Goal: Task Accomplishment & Management: Use online tool/utility

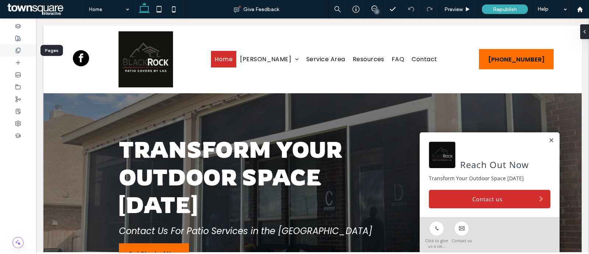
click at [17, 50] on use at bounding box center [18, 50] width 4 height 5
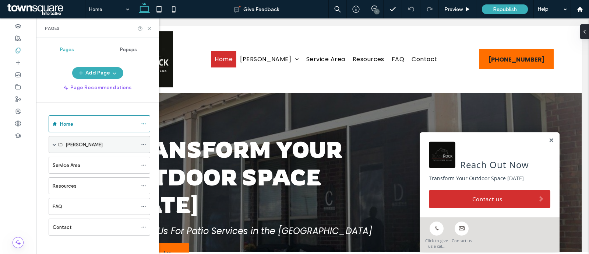
click at [53, 143] on span at bounding box center [55, 144] width 4 height 4
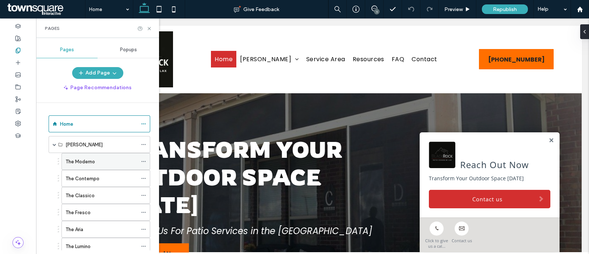
click at [77, 161] on label "The Moderno" at bounding box center [80, 161] width 29 height 13
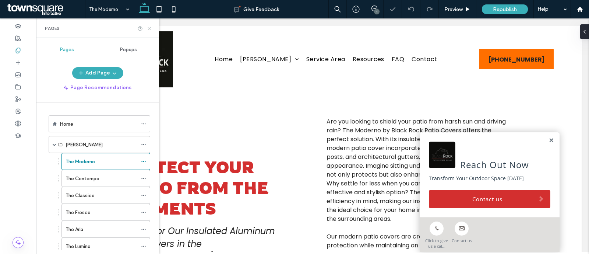
click at [151, 27] on icon at bounding box center [150, 29] width 6 height 6
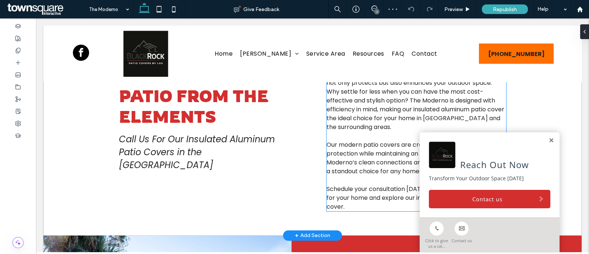
scroll to position [81, 0]
click at [347, 102] on span "Are you looking to shield your patio from harsh sun and driving rain? The Moder…" at bounding box center [416, 78] width 179 height 106
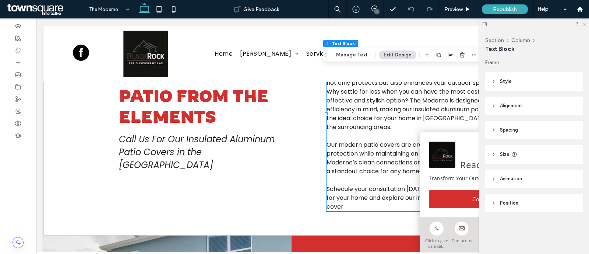
click at [586, 22] on icon at bounding box center [584, 23] width 5 height 5
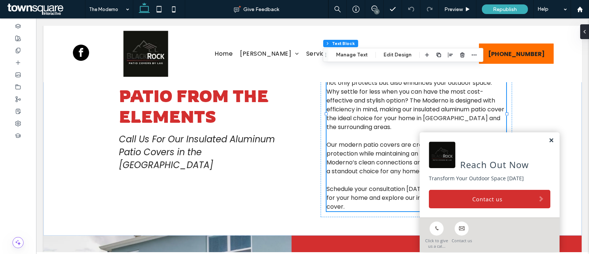
click at [548, 137] on link at bounding box center [551, 140] width 6 height 6
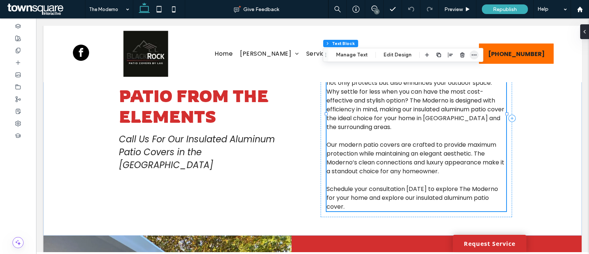
click at [472, 54] on icon "button" at bounding box center [474, 55] width 6 height 6
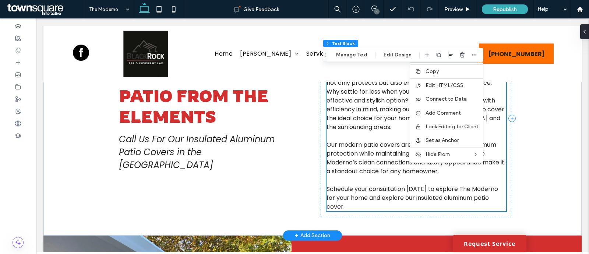
scroll to position [0, 0]
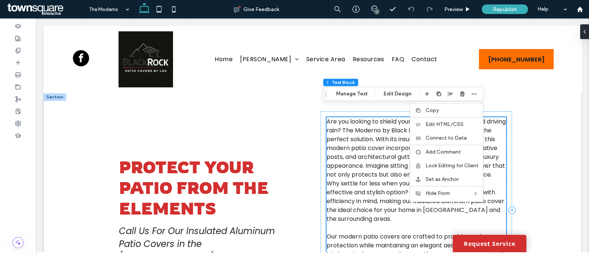
click at [359, 152] on span "Are you looking to shield your patio from harsh sun and driving rain? The Moder…" at bounding box center [416, 170] width 179 height 106
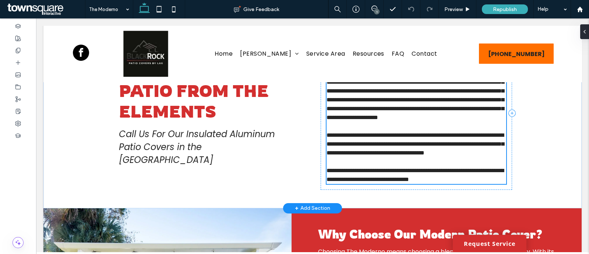
scroll to position [59, 0]
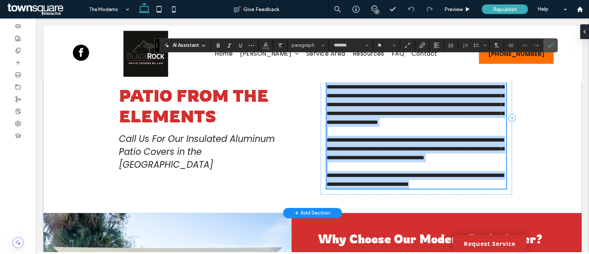
click at [359, 125] on span "**********" at bounding box center [415, 87] width 177 height 76
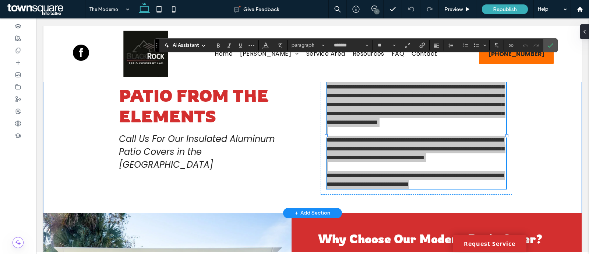
click at [199, 45] on div "AI Assistant" at bounding box center [185, 45] width 49 height 7
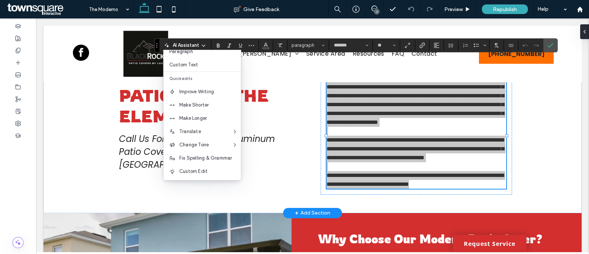
scroll to position [48, 0]
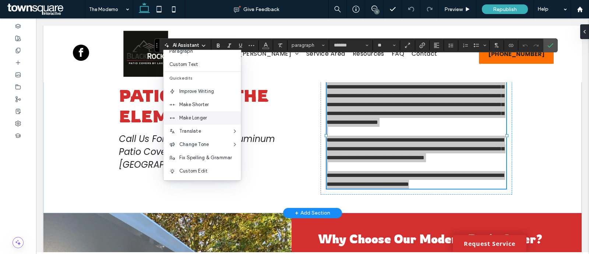
click at [209, 116] on span "Make Longer" at bounding box center [209, 117] width 61 height 7
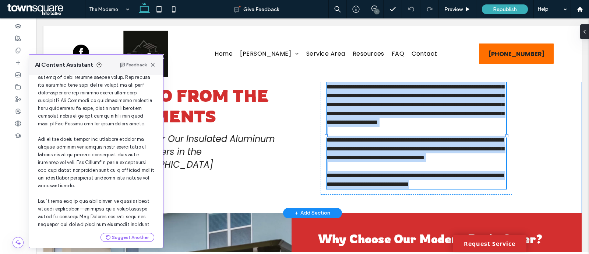
scroll to position [168, 0]
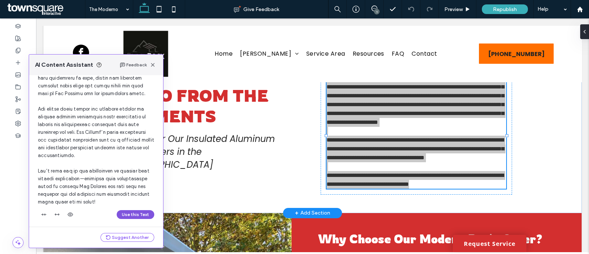
click at [124, 210] on button "Use this Text" at bounding box center [136, 214] width 38 height 9
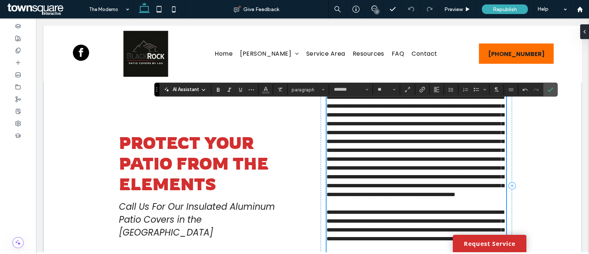
scroll to position [13, 0]
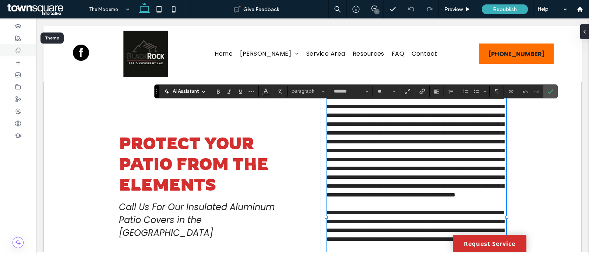
click at [21, 46] on div at bounding box center [18, 50] width 36 height 12
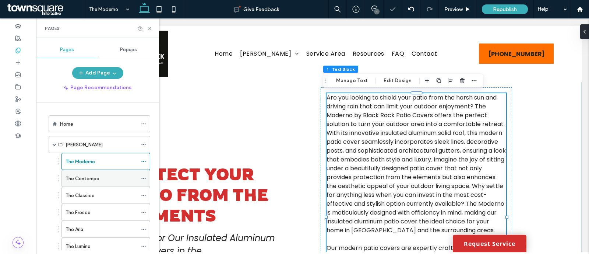
click at [81, 175] on label "The Contempo" at bounding box center [83, 178] width 34 height 13
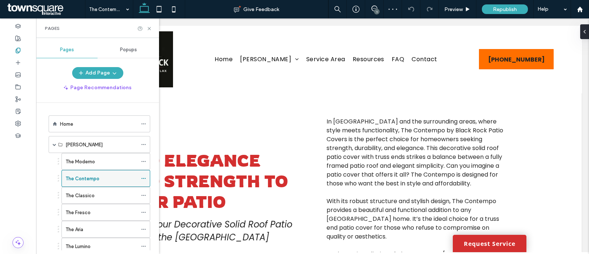
click at [142, 174] on span at bounding box center [143, 178] width 5 height 11
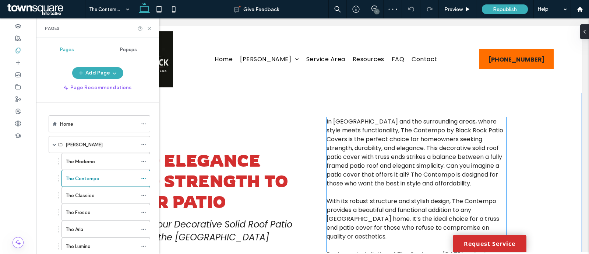
click at [370, 137] on span "In San Antonio and the surrounding areas, where style meets functionality, The …" at bounding box center [415, 152] width 177 height 70
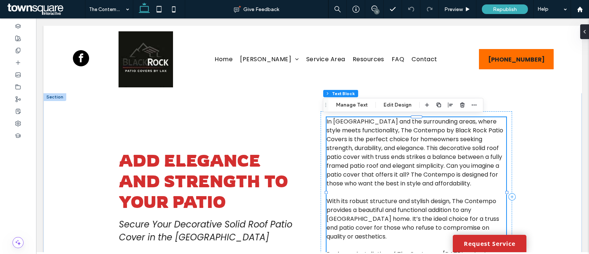
click at [370, 137] on span "In San Antonio and the surrounding areas, where style meets functionality, The …" at bounding box center [415, 152] width 177 height 70
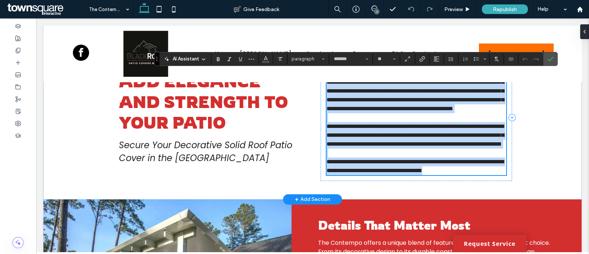
scroll to position [46, 0]
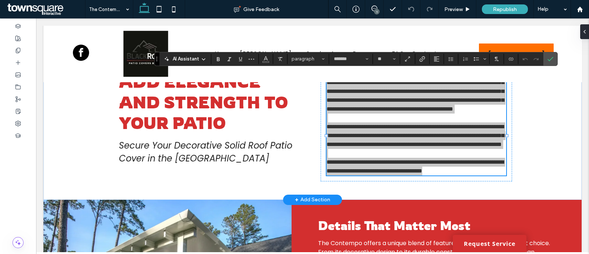
click at [201, 58] on icon at bounding box center [204, 59] width 6 height 6
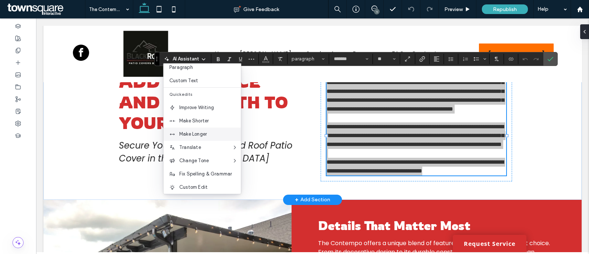
click at [215, 131] on span "Make Longer" at bounding box center [209, 133] width 61 height 7
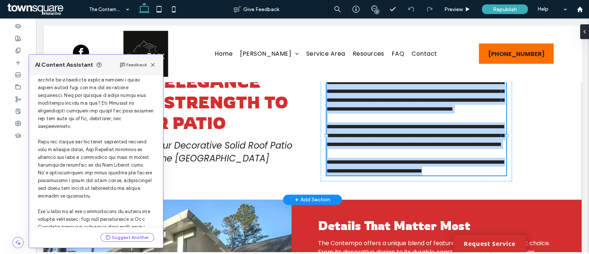
scroll to position [145, 0]
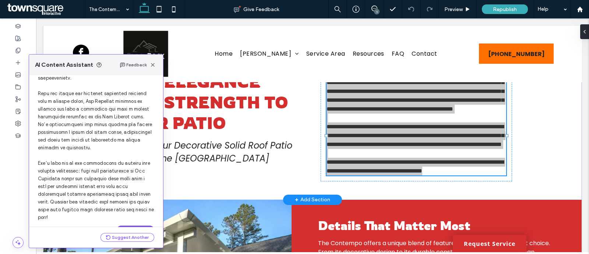
click at [142, 225] on button "Use this Text" at bounding box center [136, 229] width 38 height 9
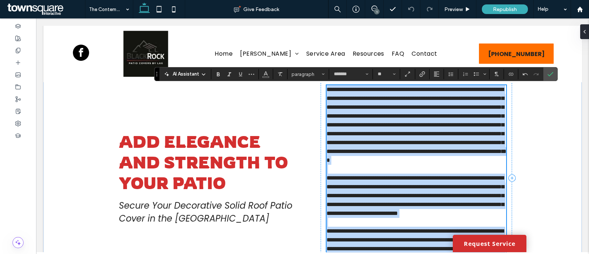
scroll to position [0, 0]
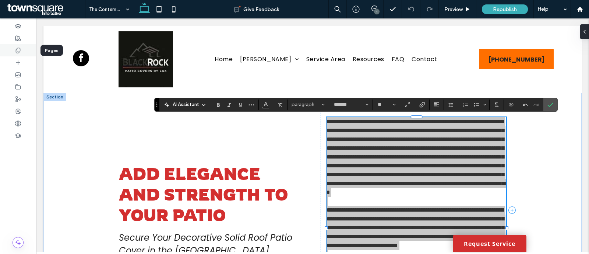
click at [18, 51] on icon at bounding box center [18, 50] width 6 height 6
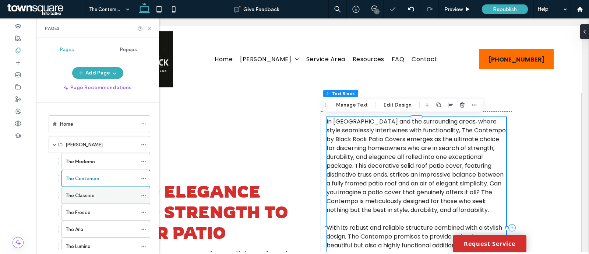
click at [87, 197] on label "The Classico" at bounding box center [80, 195] width 29 height 13
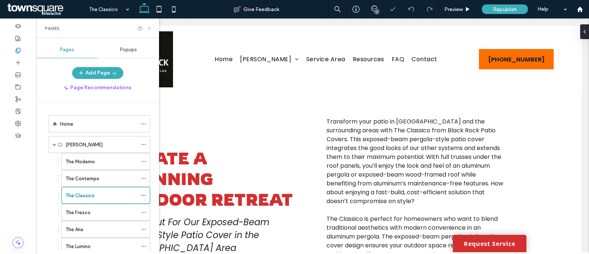
click at [149, 26] on icon at bounding box center [150, 29] width 6 height 6
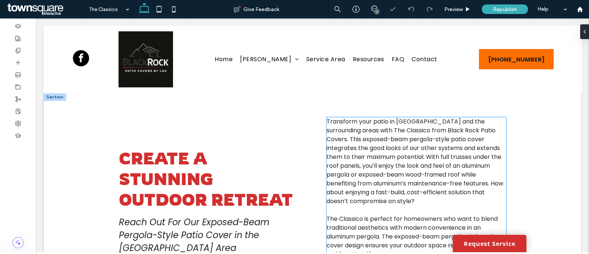
click at [404, 148] on span "Transform your patio in San Antonio and the surrounding areas with The Classico…" at bounding box center [415, 161] width 177 height 88
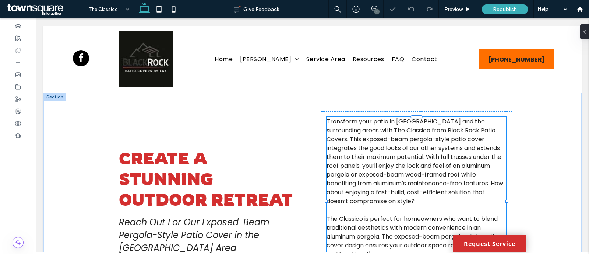
click at [404, 148] on div "Transform your patio in San Antonio and the surrounding areas with The Classico…" at bounding box center [417, 201] width 180 height 168
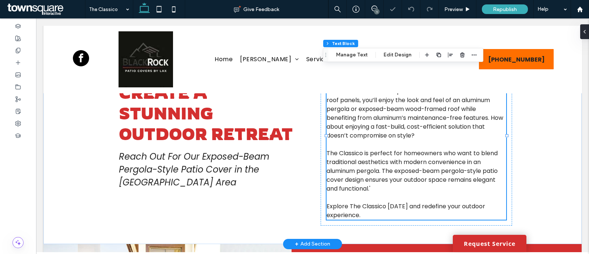
type input "*******"
type input "**"
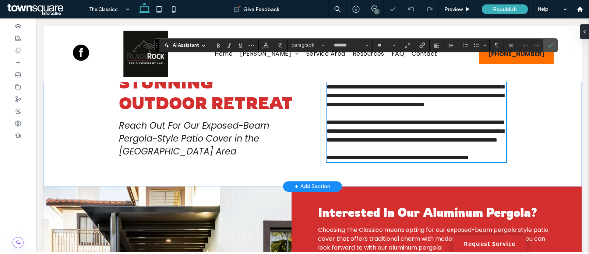
scroll to position [54, 0]
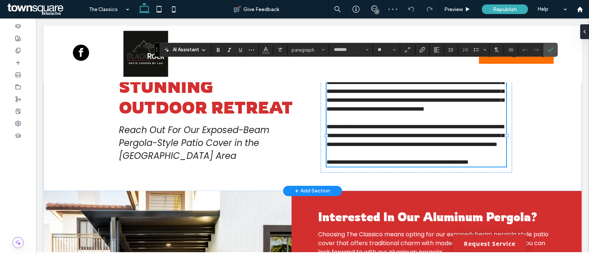
click at [201, 47] on icon at bounding box center [204, 50] width 6 height 6
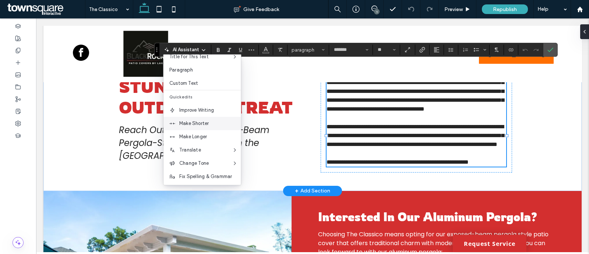
scroll to position [46, 0]
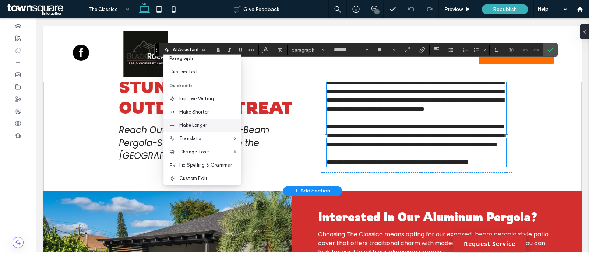
click at [210, 122] on span "Make Longer" at bounding box center [209, 124] width 61 height 7
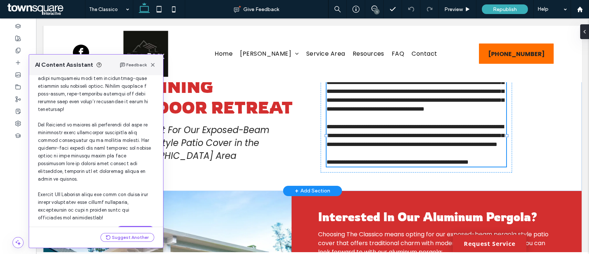
scroll to position [130, 0]
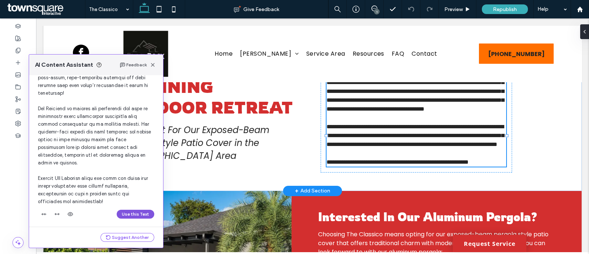
click at [136, 212] on button "Use this Text" at bounding box center [136, 213] width 38 height 9
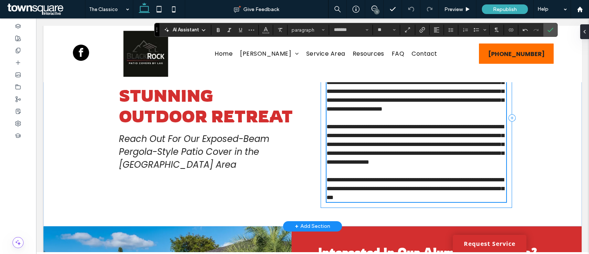
scroll to position [0, 0]
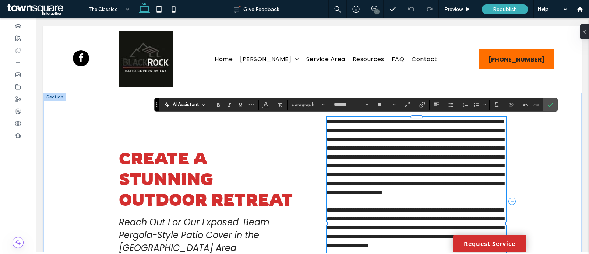
click at [403, 165] on span "**********" at bounding box center [415, 157] width 177 height 76
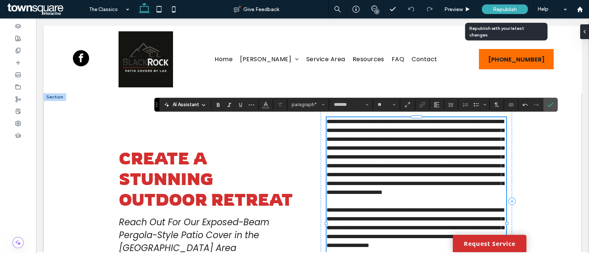
click at [502, 4] on div "Republish" at bounding box center [505, 9] width 46 height 10
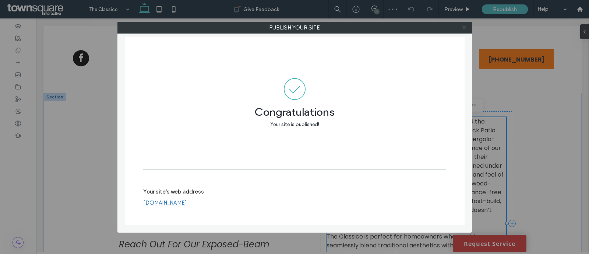
click at [463, 27] on use at bounding box center [464, 28] width 4 height 4
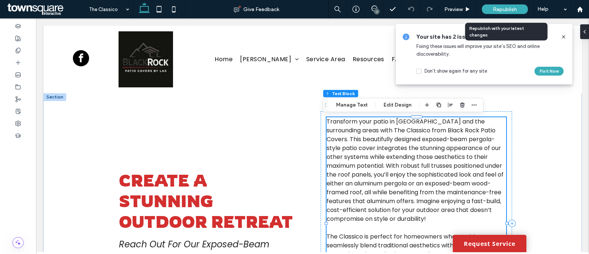
click at [515, 8] on span "Republish" at bounding box center [505, 9] width 24 height 6
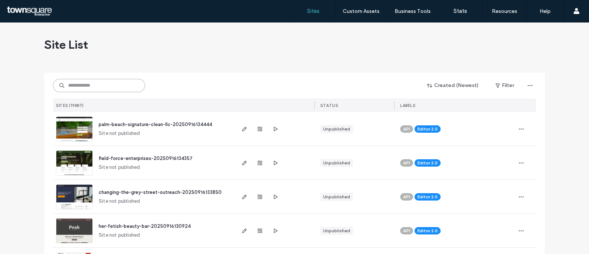
click at [127, 86] on input at bounding box center [99, 85] width 92 height 13
paste input "**********"
type input "**********"
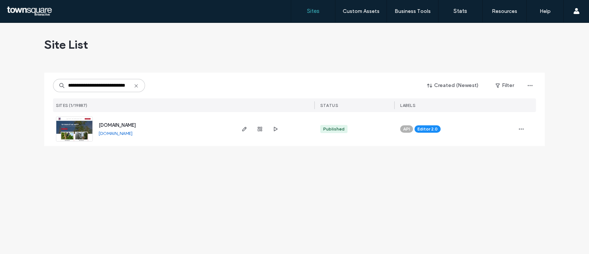
click at [134, 119] on div "www.triplettreepgh.com www.triplettreepgh.com" at bounding box center [163, 129] width 141 height 34
click at [134, 123] on span "www.triplettreepgh.com" at bounding box center [117, 125] width 37 height 6
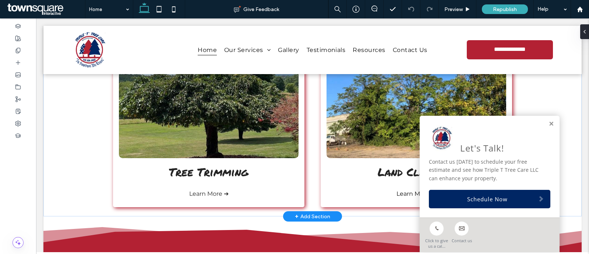
click at [548, 126] on link at bounding box center [551, 124] width 6 height 6
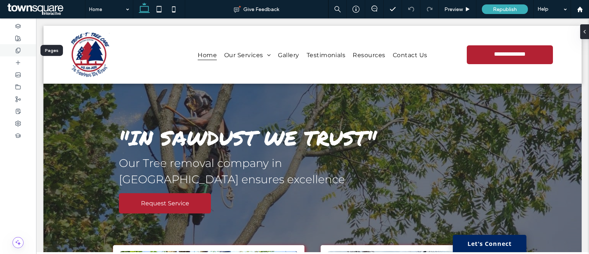
click at [18, 47] on div at bounding box center [18, 50] width 36 height 12
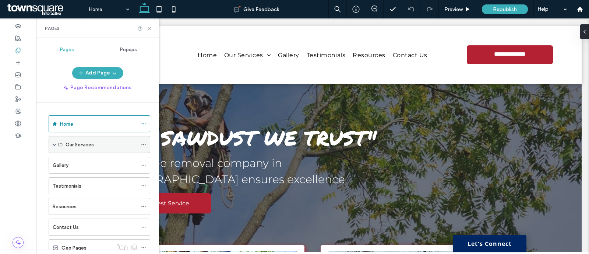
click at [54, 141] on span at bounding box center [55, 144] width 4 height 16
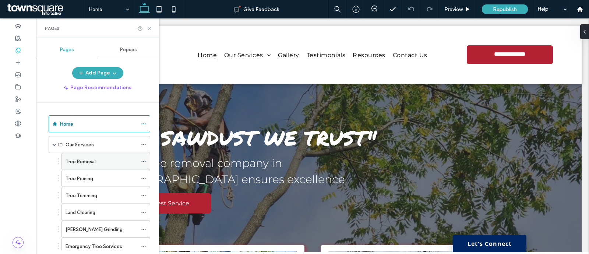
click at [81, 163] on label "Tree Removal" at bounding box center [81, 161] width 30 height 13
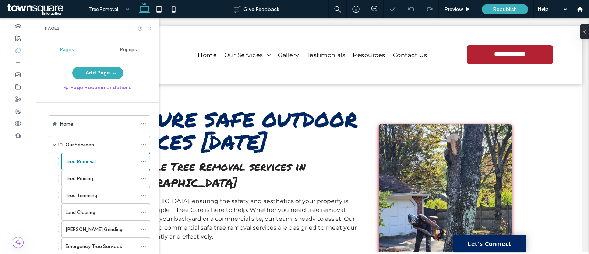
click at [150, 28] on use at bounding box center [149, 28] width 3 height 3
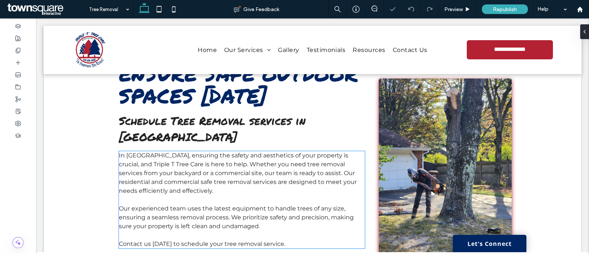
click at [215, 167] on p "In Pittsburgh, ensuring the safety and aesthetics of your property is crucial, …" at bounding box center [242, 173] width 246 height 44
click at [215, 167] on div "In Pittsburgh, ensuring the safety and aesthetics of your property is crucial, …" at bounding box center [242, 199] width 246 height 97
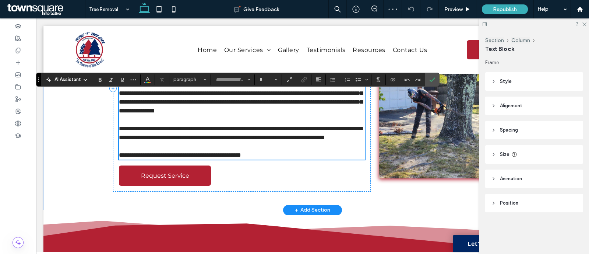
type input "**********"
type input "**"
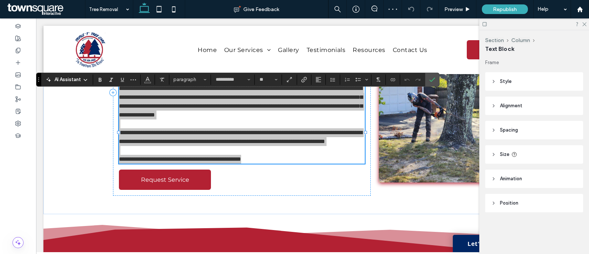
click at [84, 76] on div "AI Assistant" at bounding box center [67, 79] width 49 height 7
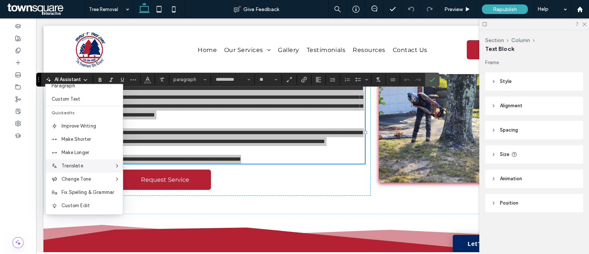
scroll to position [48, 0]
click at [80, 148] on span "Make Longer" at bounding box center [91, 151] width 61 height 7
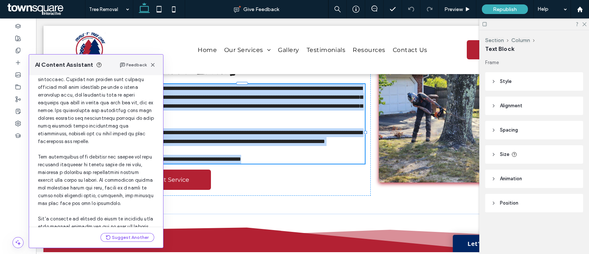
scroll to position [114, 0]
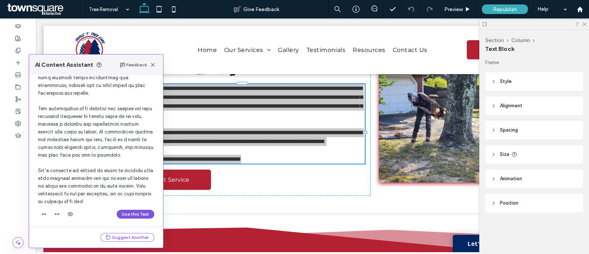
click at [131, 212] on button "Use this Text" at bounding box center [136, 213] width 38 height 9
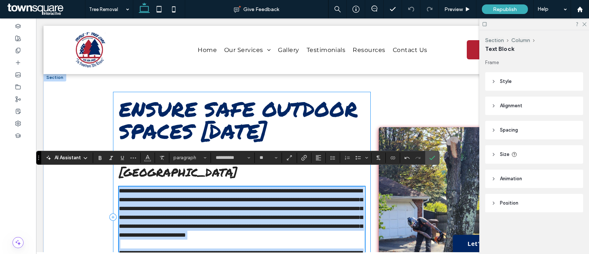
scroll to position [0, 0]
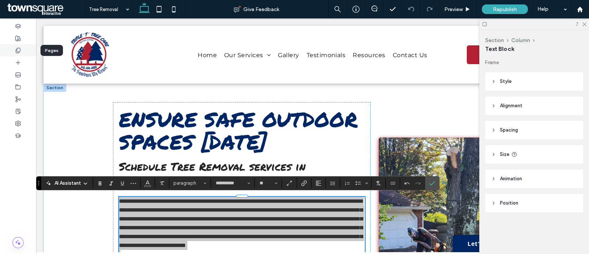
click at [19, 50] on icon at bounding box center [18, 50] width 6 height 6
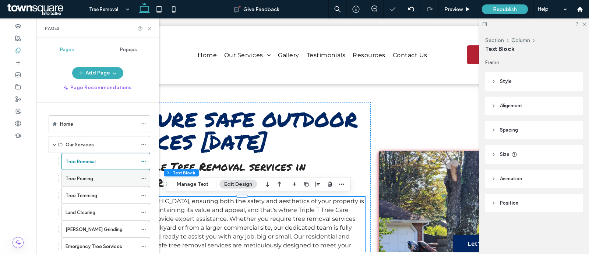
click at [83, 175] on label "Tree Pruning" at bounding box center [80, 178] width 28 height 13
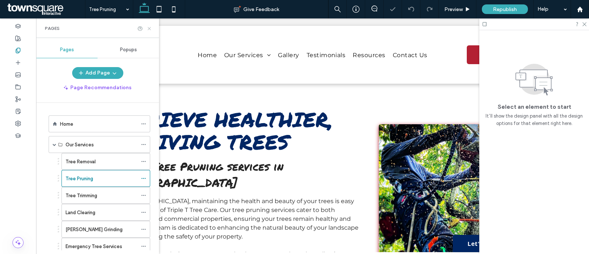
click at [149, 28] on icon at bounding box center [150, 29] width 6 height 6
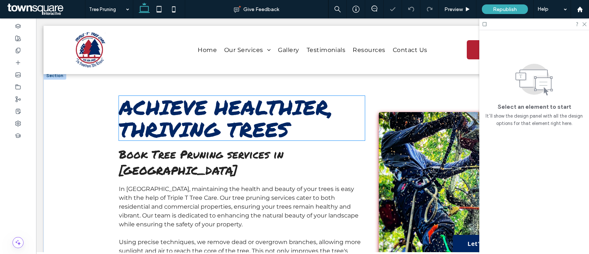
scroll to position [36, 0]
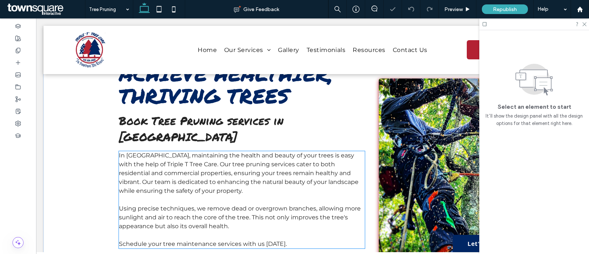
click at [160, 159] on span "In Pittsburgh, maintaining the health and beauty of your trees is easy with the…" at bounding box center [239, 173] width 240 height 42
click at [160, 159] on div "In Pittsburgh, maintaining the health and beauty of your trees is easy with the…" at bounding box center [242, 199] width 246 height 97
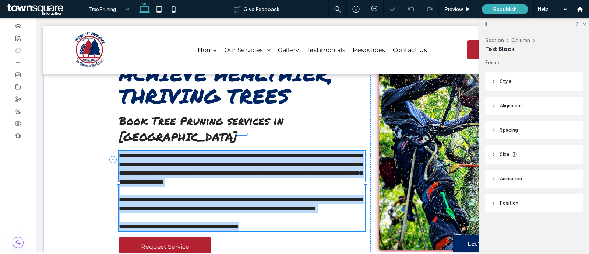
type input "**********"
type input "**"
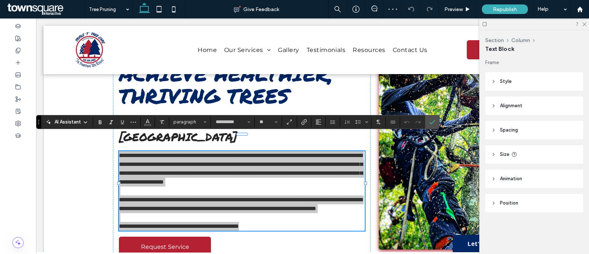
click at [81, 120] on div "AI Assistant" at bounding box center [67, 121] width 49 height 7
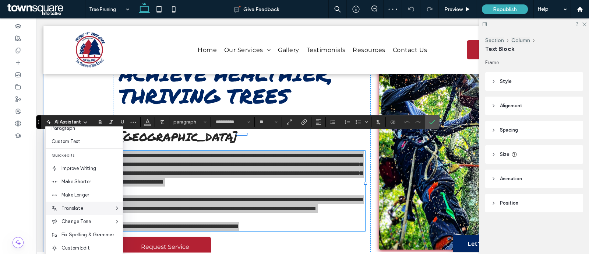
scroll to position [48, 0]
click at [85, 193] on span "Make Longer" at bounding box center [91, 194] width 61 height 7
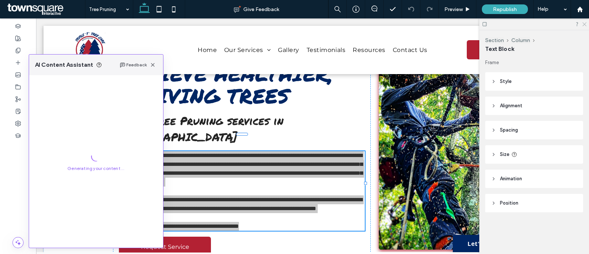
click at [583, 25] on icon at bounding box center [584, 23] width 5 height 5
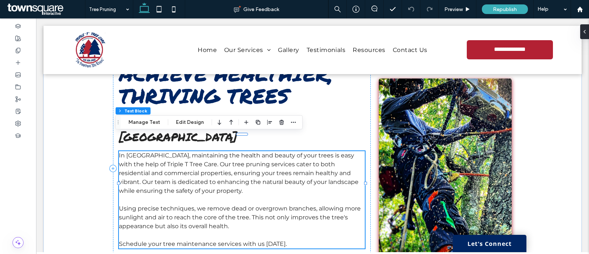
click at [192, 159] on span "In Pittsburgh, maintaining the health and beauty of your trees is easy with the…" at bounding box center [239, 173] width 240 height 42
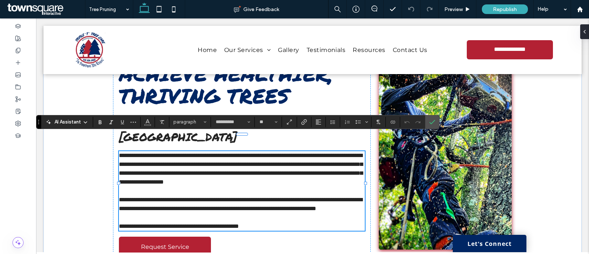
click at [87, 122] on icon at bounding box center [85, 122] width 6 height 6
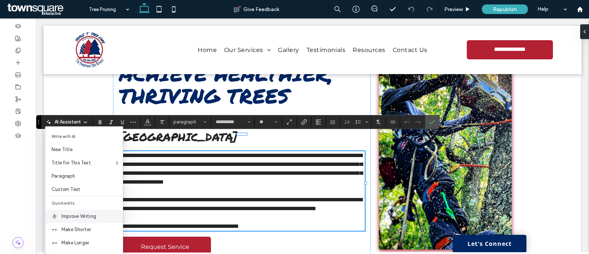
scroll to position [46, 0]
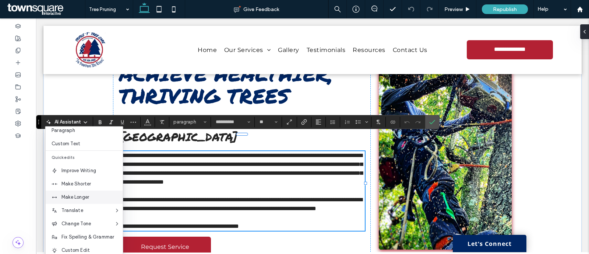
click at [88, 196] on span "Make Longer" at bounding box center [91, 196] width 61 height 7
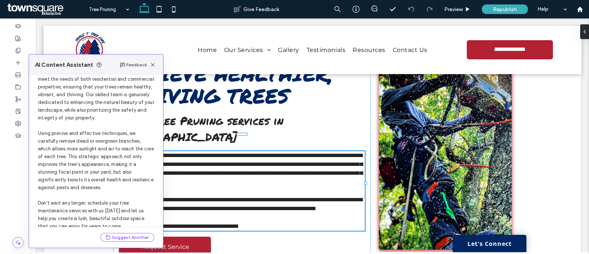
scroll to position [99, 0]
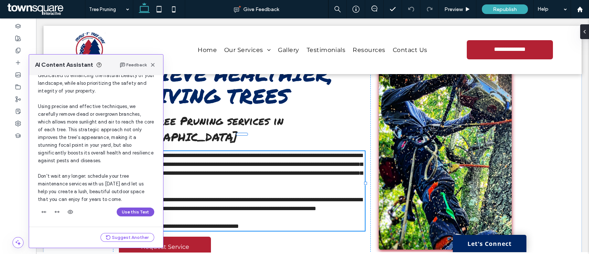
click at [127, 214] on button "Use this Text" at bounding box center [136, 211] width 38 height 9
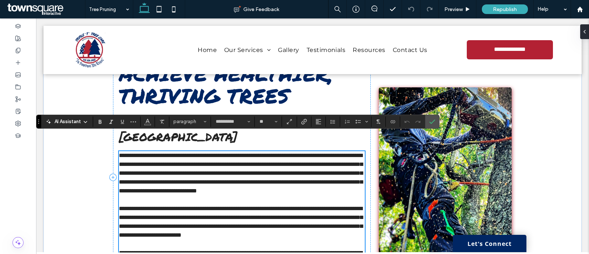
scroll to position [36, 0]
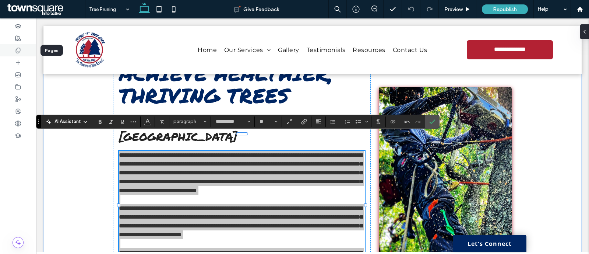
click at [12, 44] on div at bounding box center [18, 50] width 36 height 12
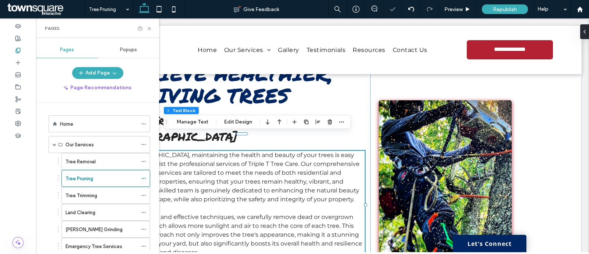
click at [81, 194] on label "Tree Trimming" at bounding box center [82, 195] width 32 height 13
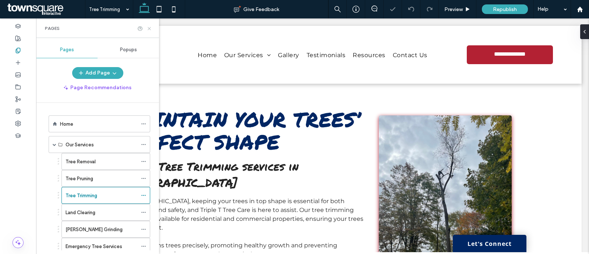
click at [150, 28] on icon at bounding box center [150, 29] width 6 height 6
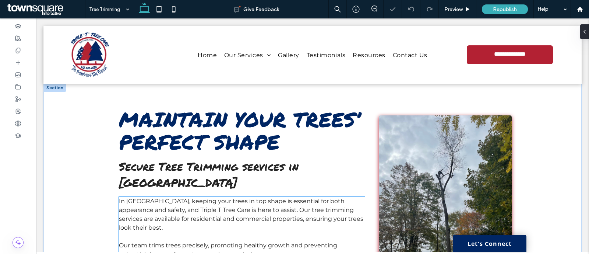
click at [179, 197] on span "In Pittsburgh, keeping your trees in top shape is essential for both appearance…" at bounding box center [241, 213] width 244 height 33
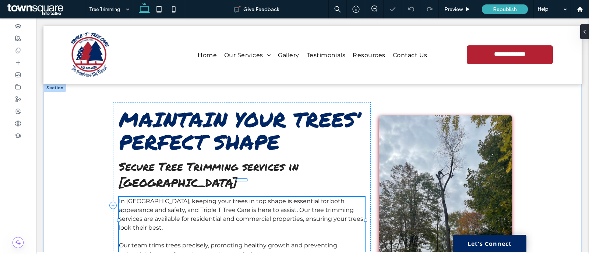
click at [179, 197] on div "In Pittsburgh, keeping your trees in top shape is essential for both appearance…" at bounding box center [242, 237] width 246 height 80
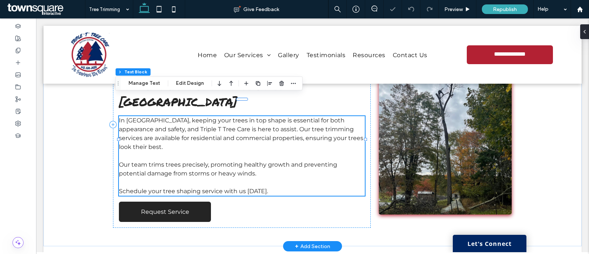
type input "**********"
type input "**"
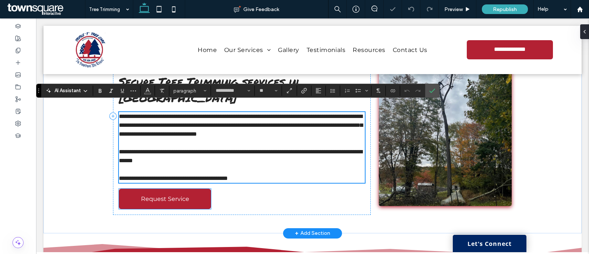
scroll to position [75, 0]
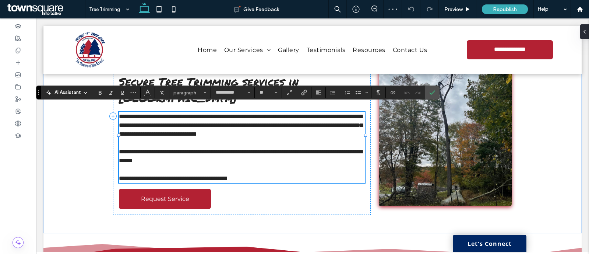
click at [85, 89] on div "AI Assistant" at bounding box center [67, 92] width 49 height 7
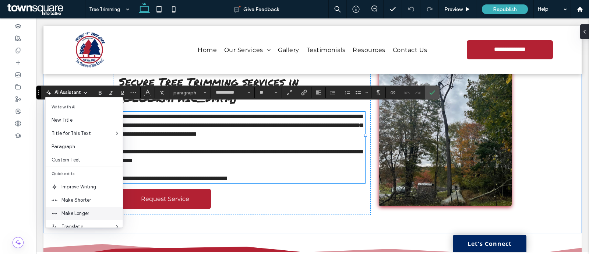
click at [77, 209] on span "Make Longer" at bounding box center [91, 212] width 61 height 7
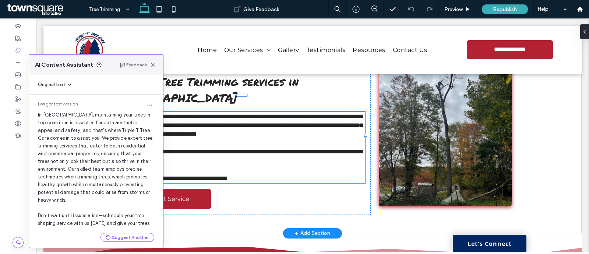
scroll to position [19, 0]
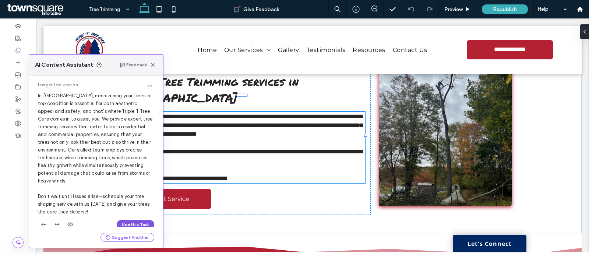
drag, startPoint x: 128, startPoint y: 223, endPoint x: 85, endPoint y: 198, distance: 49.8
click at [128, 223] on button "Use this Text" at bounding box center [136, 224] width 38 height 9
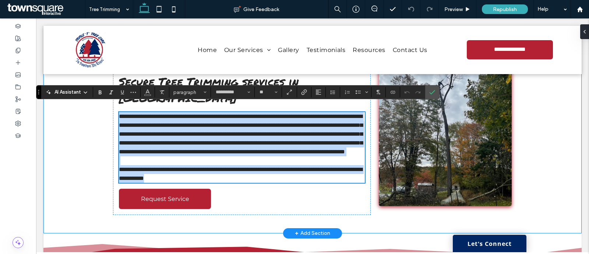
scroll to position [75, 0]
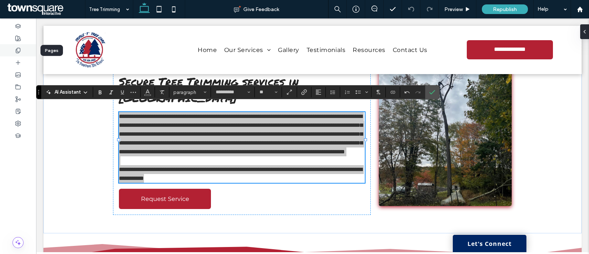
click at [16, 48] on icon at bounding box center [18, 50] width 6 height 6
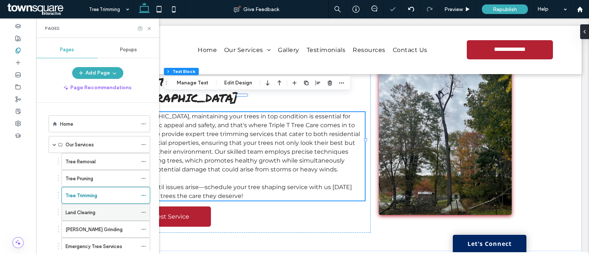
click at [87, 211] on label "Land Clearing" at bounding box center [81, 212] width 30 height 13
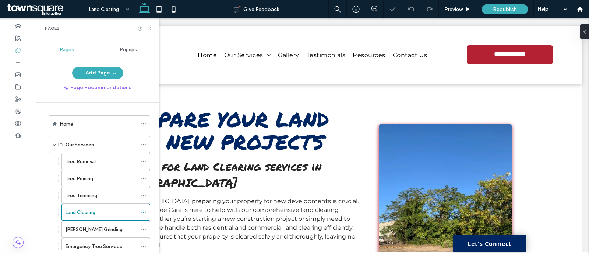
drag, startPoint x: 151, startPoint y: 27, endPoint x: 208, endPoint y: 109, distance: 100.3
click at [151, 27] on icon at bounding box center [150, 29] width 6 height 6
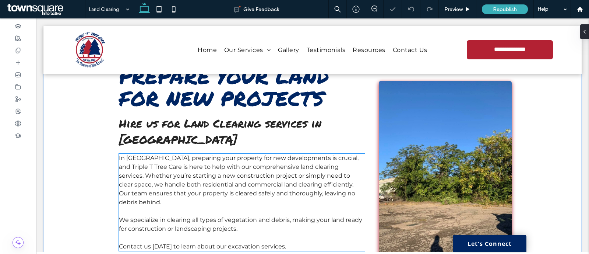
scroll to position [82, 0]
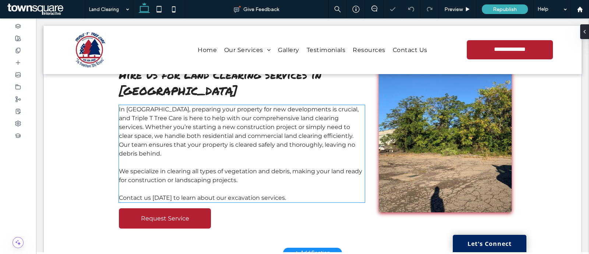
click at [228, 158] on p at bounding box center [242, 162] width 246 height 9
click at [228, 152] on div "In Pittsburgh, preparing your property for new developments is crucial, and Tri…" at bounding box center [242, 153] width 246 height 97
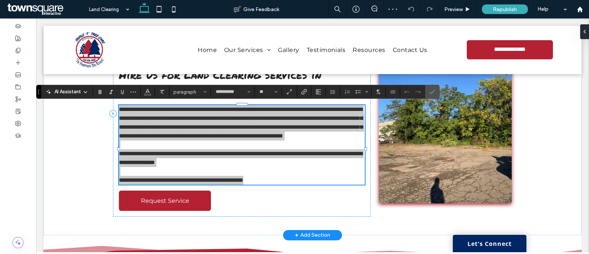
click at [84, 91] on use at bounding box center [85, 91] width 3 height 1
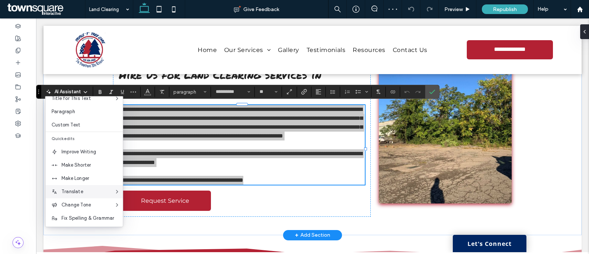
scroll to position [46, 0]
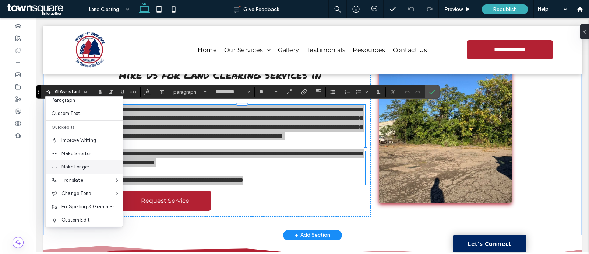
click at [90, 165] on span "Make Longer" at bounding box center [91, 166] width 61 height 7
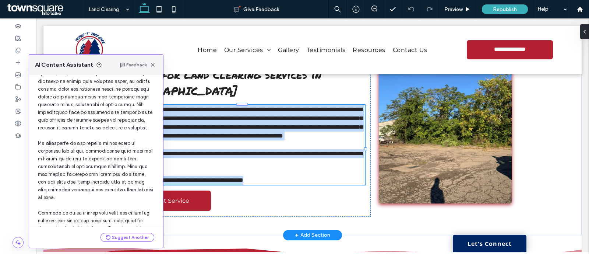
scroll to position [130, 0]
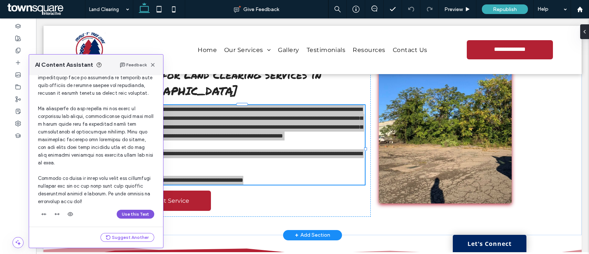
click at [134, 211] on button "Use this Text" at bounding box center [136, 213] width 38 height 9
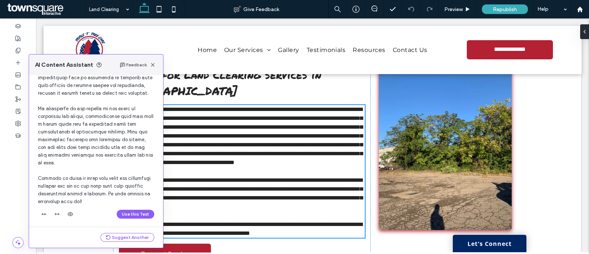
scroll to position [82, 0]
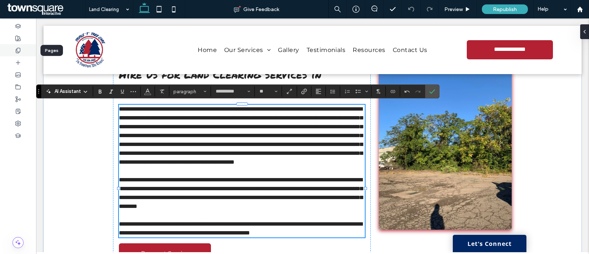
click at [21, 49] on icon at bounding box center [18, 50] width 6 height 6
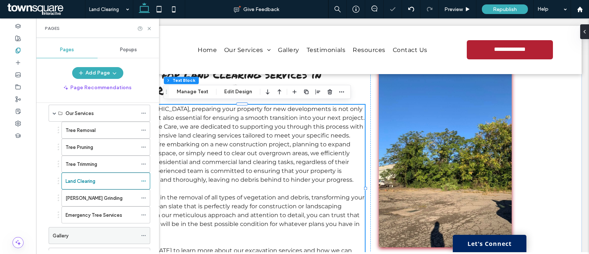
scroll to position [46, 0]
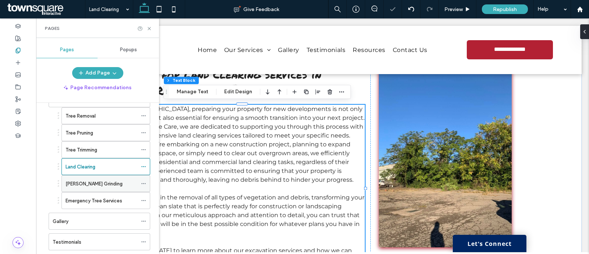
click at [87, 184] on label "Stump Grinding" at bounding box center [94, 183] width 57 height 13
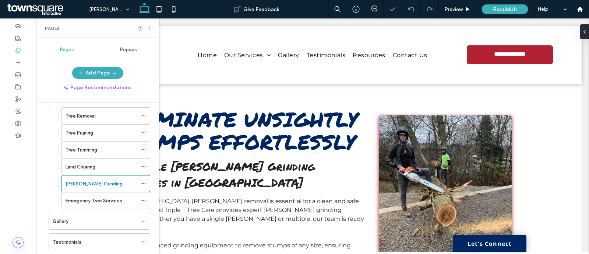
drag, startPoint x: 148, startPoint y: 27, endPoint x: 113, endPoint y: 9, distance: 39.2
click at [148, 27] on use at bounding box center [149, 28] width 3 height 3
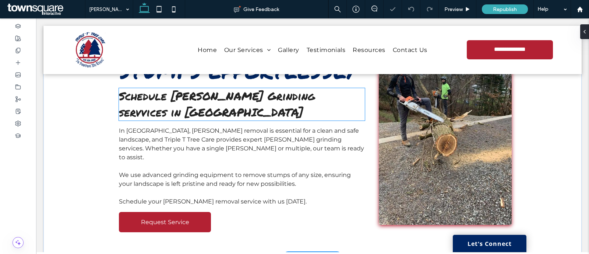
scroll to position [128, 0]
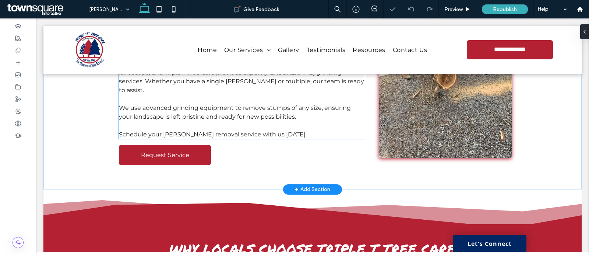
click at [174, 104] on span "We use advanced grinding equipment to remove stumps of any size, ensuring your …" at bounding box center [235, 112] width 232 height 16
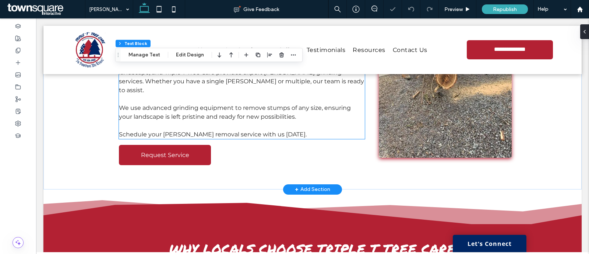
click at [174, 95] on div "In Pittsburgh, stump removal is essential for a clean and safe landscape, and T…" at bounding box center [242, 99] width 246 height 80
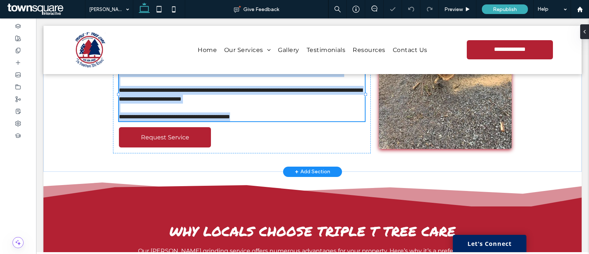
type input "**********"
type input "**"
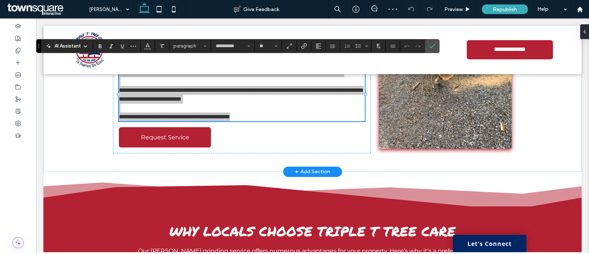
click at [84, 43] on icon at bounding box center [85, 46] width 6 height 6
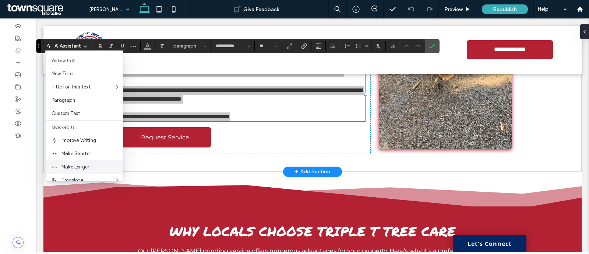
click at [87, 162] on div "Make Longer" at bounding box center [84, 166] width 77 height 13
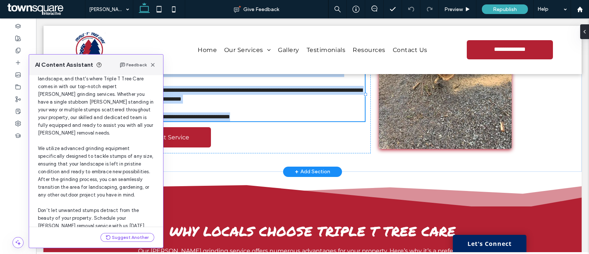
scroll to position [84, 0]
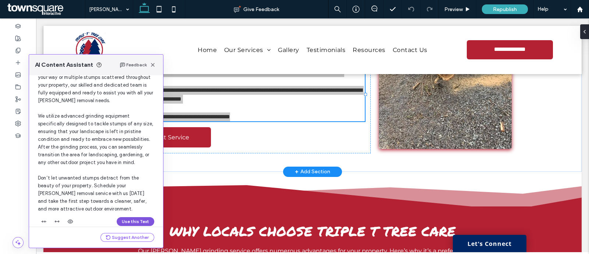
click at [123, 217] on button "Use this Text" at bounding box center [136, 221] width 38 height 9
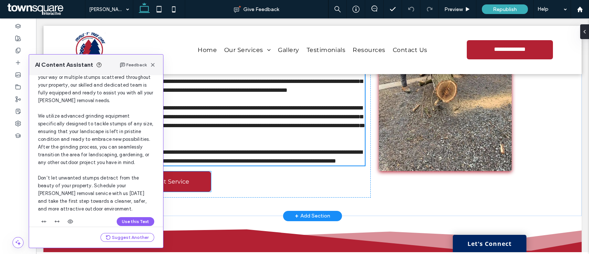
scroll to position [128, 0]
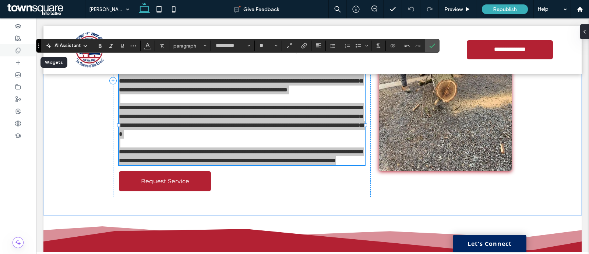
click at [20, 51] on use at bounding box center [18, 50] width 4 height 5
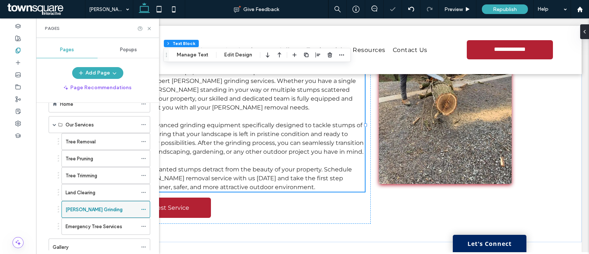
scroll to position [46, 0]
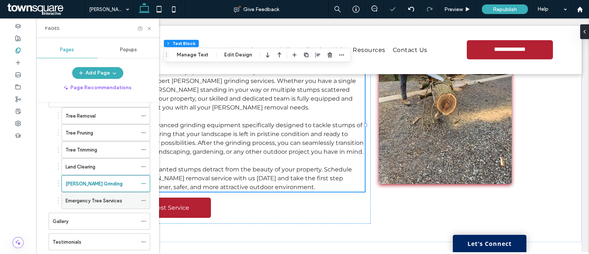
click at [100, 197] on label "Emergency Tree Services" at bounding box center [94, 200] width 57 height 13
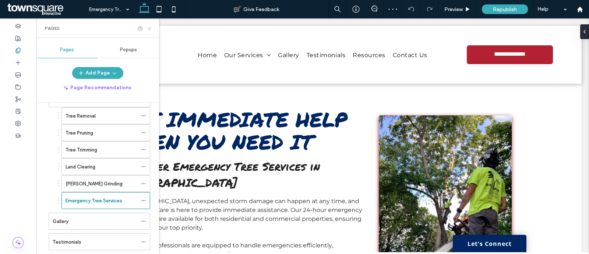
click at [148, 27] on use at bounding box center [149, 28] width 3 height 3
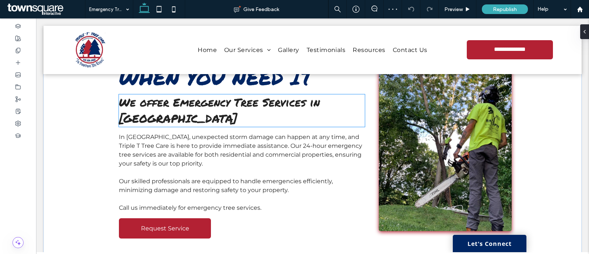
scroll to position [82, 0]
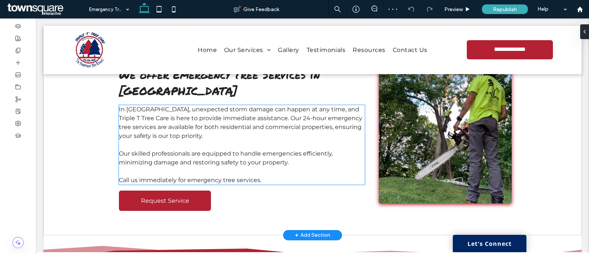
click at [202, 141] on p at bounding box center [242, 144] width 246 height 9
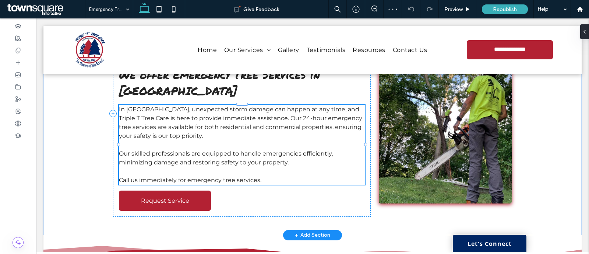
click at [202, 141] on div "In Pittsburgh, unexpected storm damage can happen at any time, and Triple T Tre…" at bounding box center [242, 145] width 246 height 80
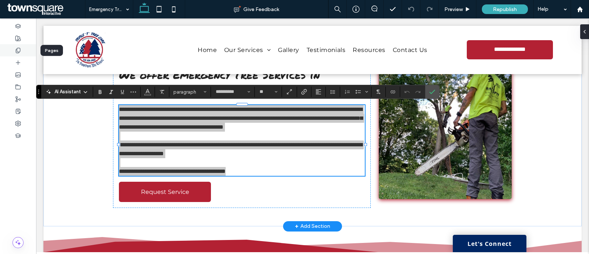
click at [16, 53] on span at bounding box center [18, 50] width 6 height 6
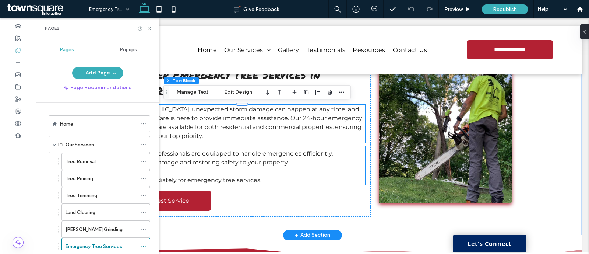
click at [204, 130] on p "In Pittsburgh, unexpected storm damage can happen at any time, and Triple T Tre…" at bounding box center [242, 122] width 246 height 35
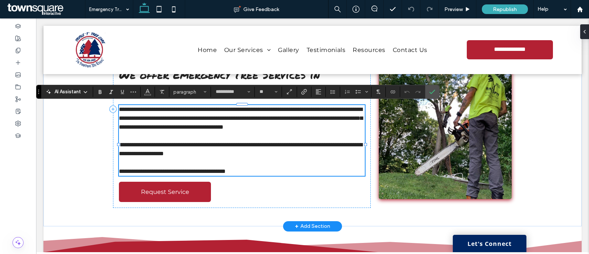
click at [204, 130] on p "**********" at bounding box center [242, 118] width 246 height 27
click at [84, 89] on icon at bounding box center [85, 92] width 6 height 6
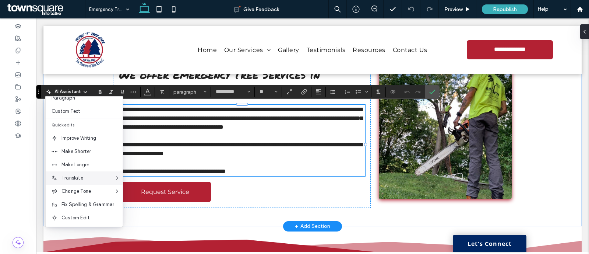
scroll to position [48, 0]
click at [96, 164] on span "Make Longer" at bounding box center [91, 163] width 61 height 7
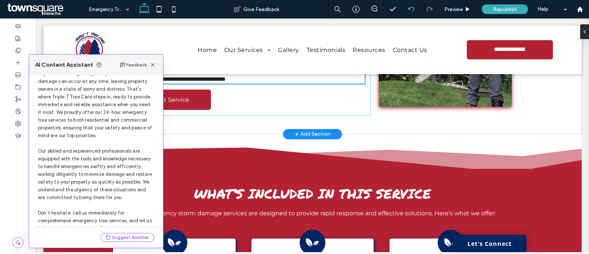
scroll to position [68, 0]
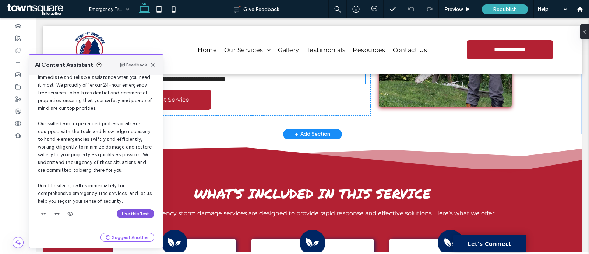
click at [138, 212] on button "Use this Text" at bounding box center [136, 213] width 38 height 9
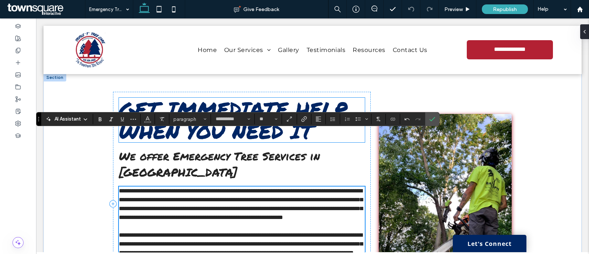
scroll to position [0, 0]
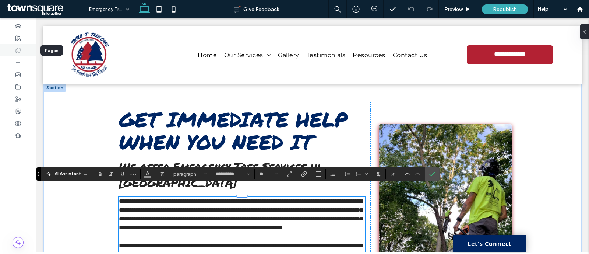
click at [22, 46] on div at bounding box center [18, 50] width 36 height 12
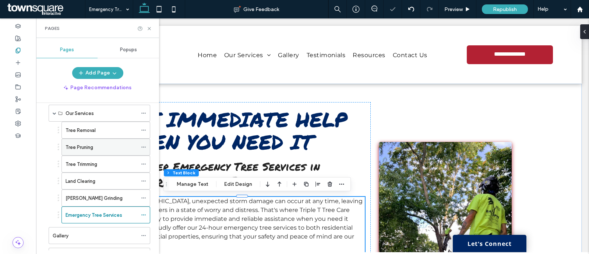
scroll to position [46, 0]
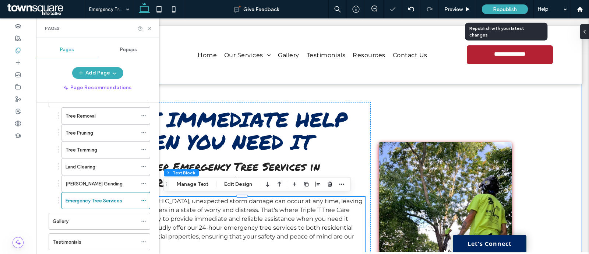
click at [504, 8] on span "Republish" at bounding box center [505, 9] width 24 height 6
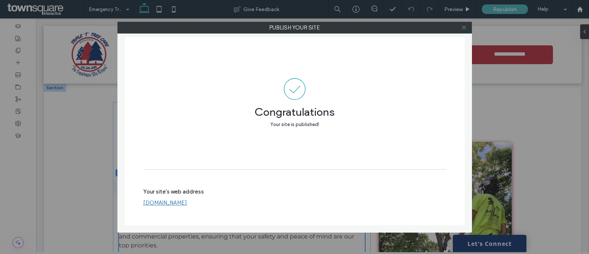
click at [466, 28] on icon at bounding box center [464, 28] width 6 height 6
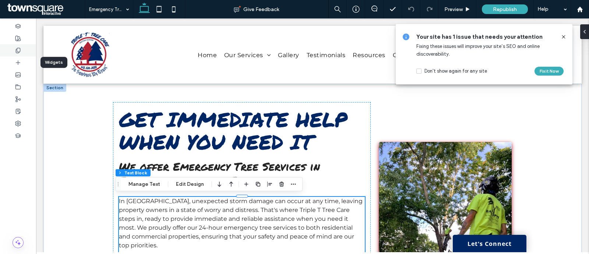
click at [20, 52] on icon at bounding box center [18, 50] width 6 height 6
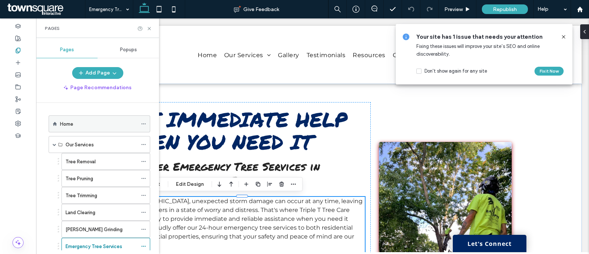
click at [81, 121] on div "Home" at bounding box center [98, 124] width 77 height 8
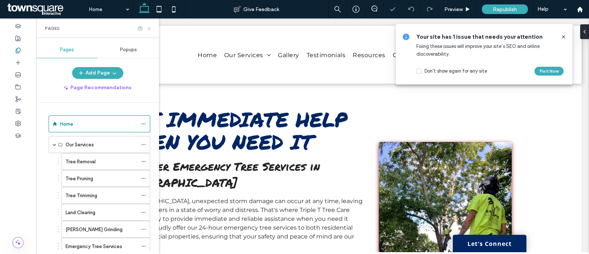
click at [151, 28] on icon at bounding box center [150, 29] width 6 height 6
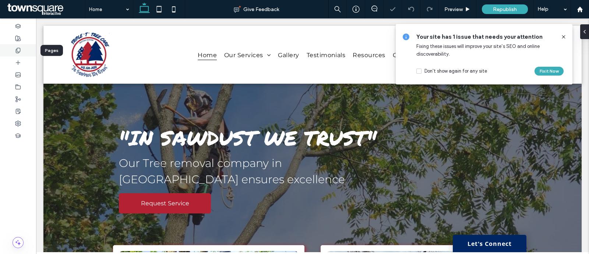
click at [11, 50] on div at bounding box center [18, 50] width 36 height 12
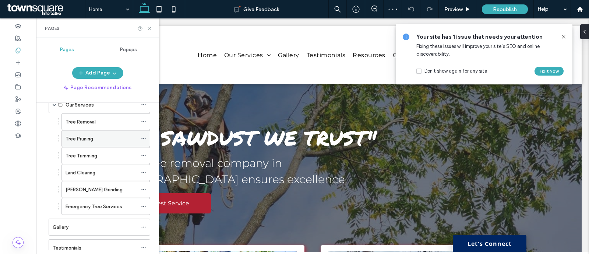
scroll to position [124, 0]
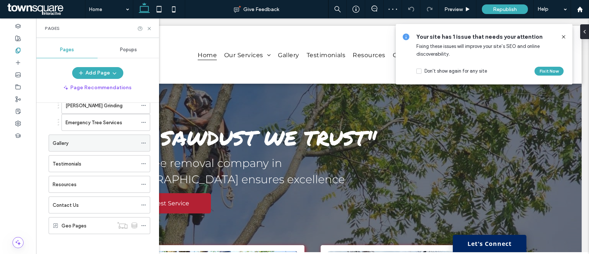
click at [80, 141] on div "Gallery" at bounding box center [95, 143] width 85 height 8
click at [149, 28] on icon at bounding box center [150, 29] width 6 height 6
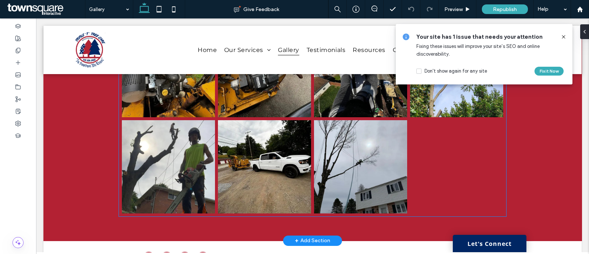
scroll to position [957, 0]
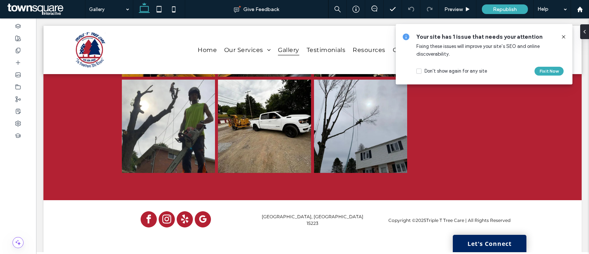
click at [563, 34] on icon at bounding box center [564, 37] width 6 height 6
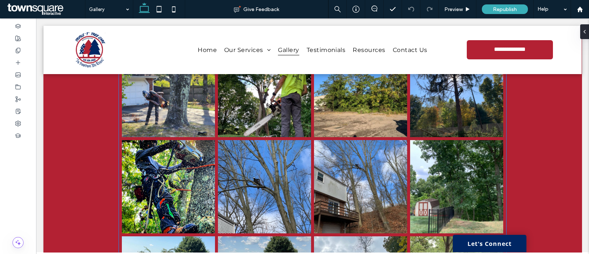
scroll to position [0, 0]
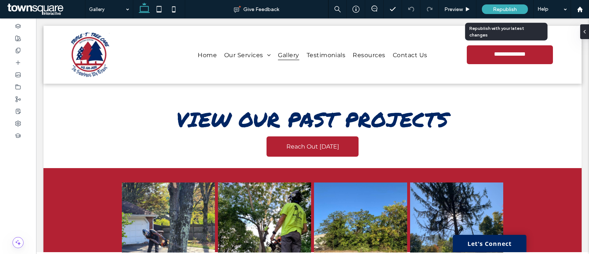
click at [498, 8] on span "Republish" at bounding box center [505, 9] width 24 height 6
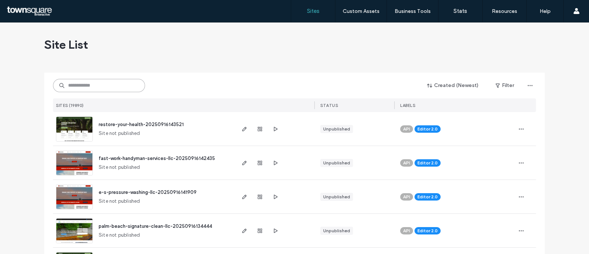
click at [127, 82] on input at bounding box center [99, 85] width 92 height 13
paste input "**********"
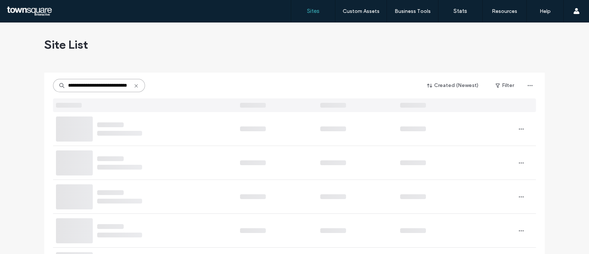
type input "**********"
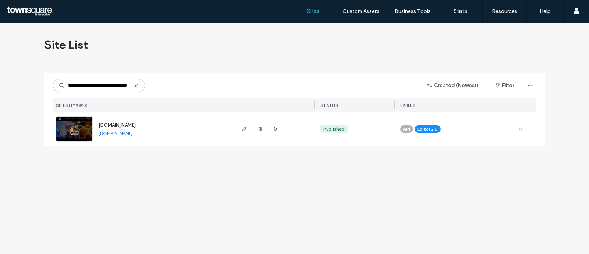
click at [119, 126] on span "www.jjbeards.com" at bounding box center [117, 125] width 37 height 6
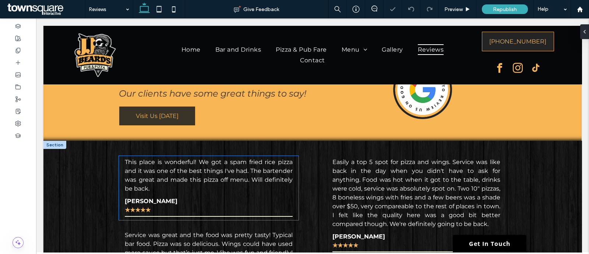
click at [261, 188] on p "This place is wonderful! We got a spam fried rice pizza and it was one of the b…" at bounding box center [209, 175] width 168 height 35
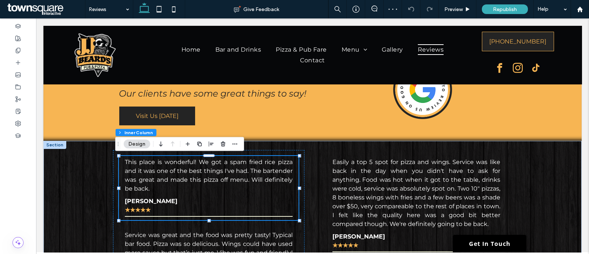
type input "**"
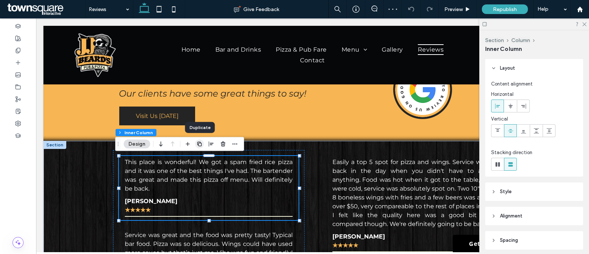
click at [197, 144] on icon "button" at bounding box center [200, 144] width 6 height 6
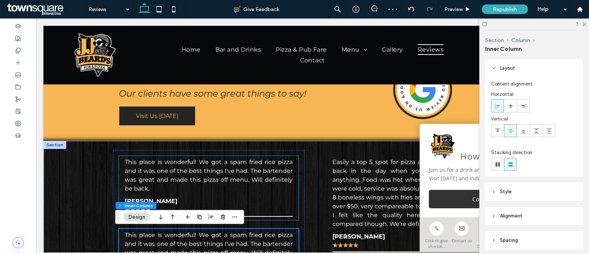
scroll to position [92, 0]
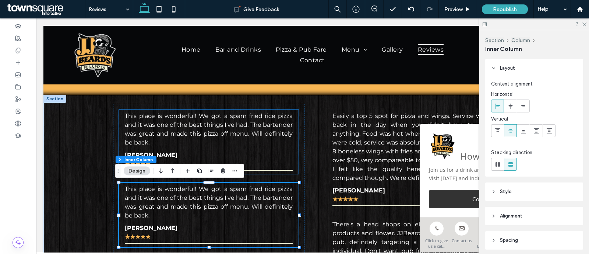
click at [170, 120] on p "This place is wonderful! We got a spam fried rice pizza and it was one of the b…" at bounding box center [209, 129] width 168 height 35
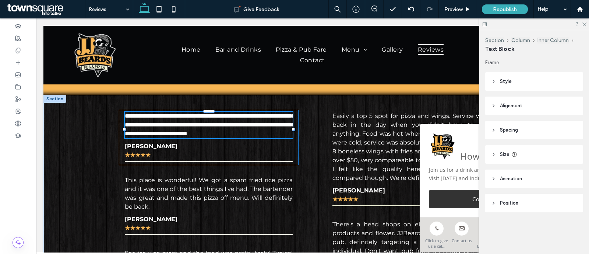
type input "**********"
type input "**"
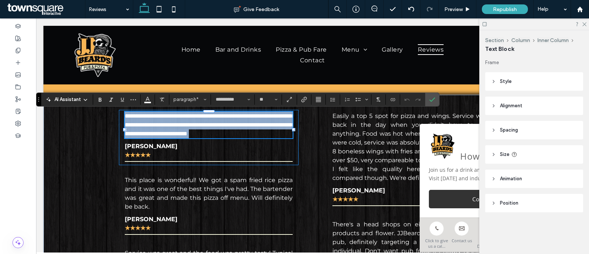
paste div
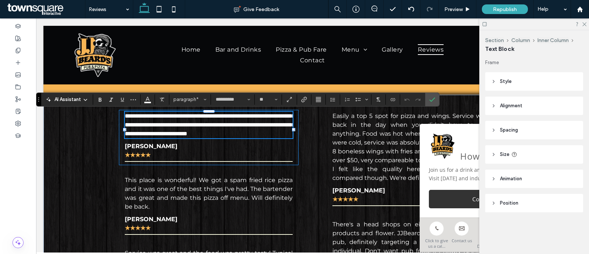
type input "**"
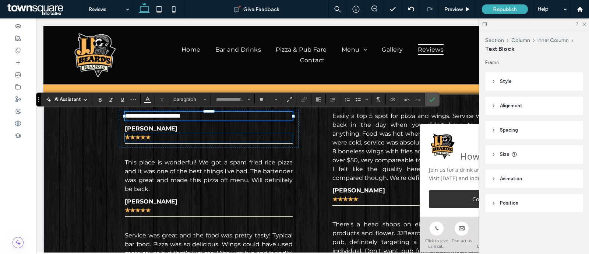
click at [164, 133] on p "★★★★★" at bounding box center [209, 137] width 168 height 9
click at [164, 133] on div "★★★★★" at bounding box center [209, 137] width 168 height 9
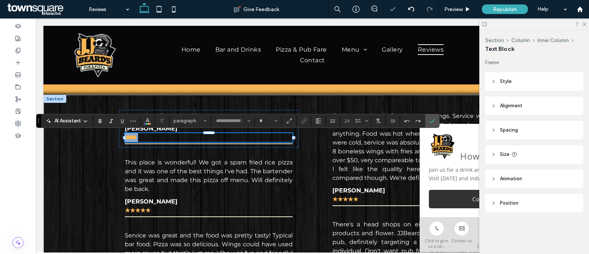
type input "**********"
type input "**"
click at [166, 129] on p "Brian Stevens" at bounding box center [209, 128] width 168 height 9
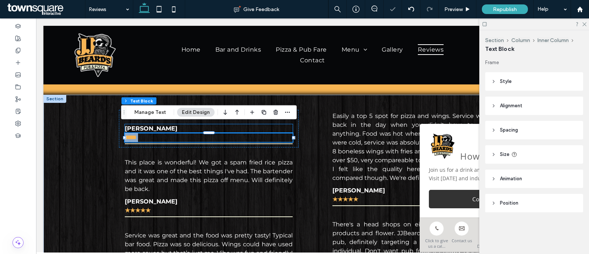
click at [166, 129] on p "Brian Stevens" at bounding box center [209, 128] width 168 height 9
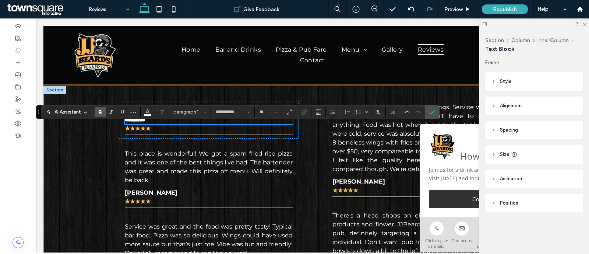
scroll to position [92, 0]
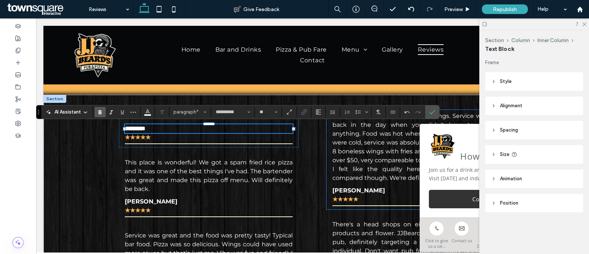
click at [383, 166] on span "Easily a top 5 spot for pizza and wings. Service was like back in the day when …" at bounding box center [416, 146] width 168 height 69
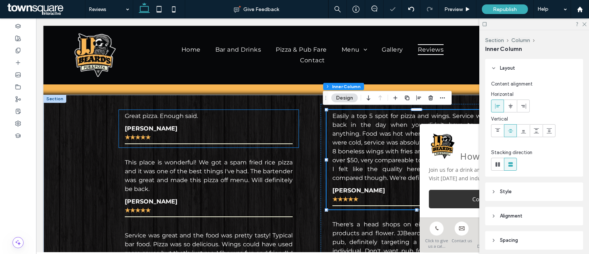
click at [273, 116] on p "Great pizza. Enough said." at bounding box center [209, 116] width 168 height 9
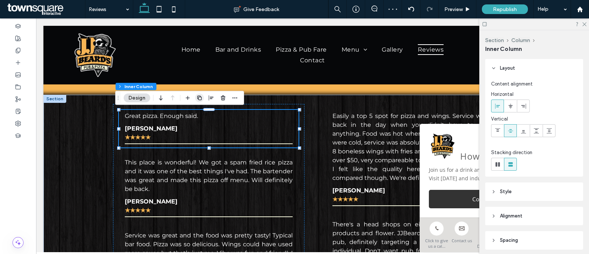
click at [198, 98] on use "button" at bounding box center [199, 97] width 4 height 4
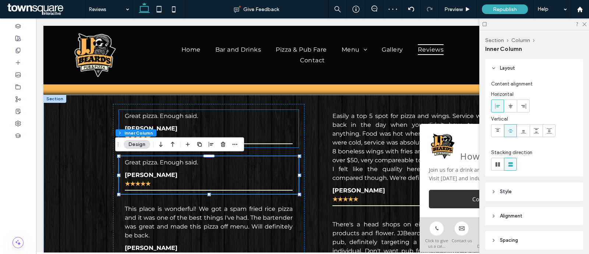
click at [169, 114] on span "Great pizza. Enough said." at bounding box center [161, 115] width 73 height 7
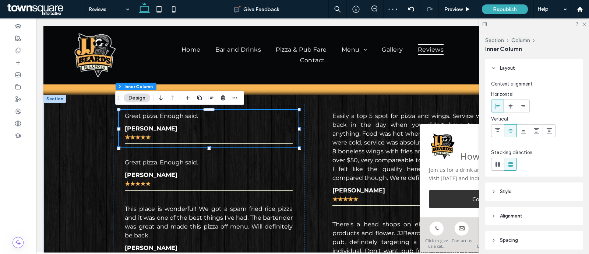
type input "**"
click at [169, 114] on span "Great pizza. Enough said." at bounding box center [161, 115] width 73 height 7
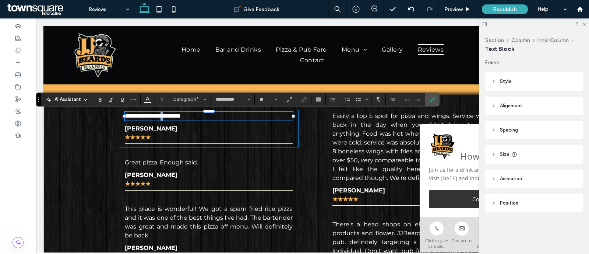
click at [170, 119] on span "**********" at bounding box center [153, 116] width 56 height 6
paste div
type input "**"
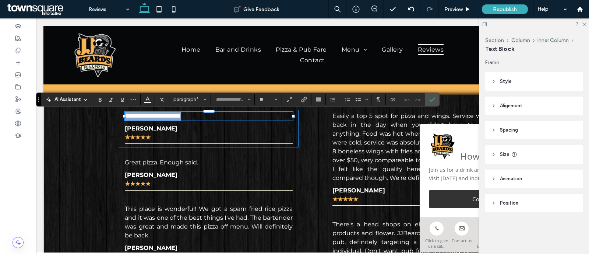
scroll to position [0, 0]
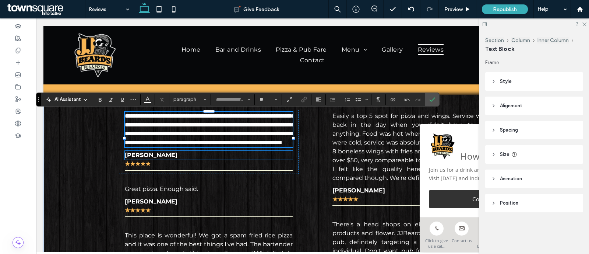
click at [154, 159] on div "Jon Doell" at bounding box center [209, 155] width 168 height 9
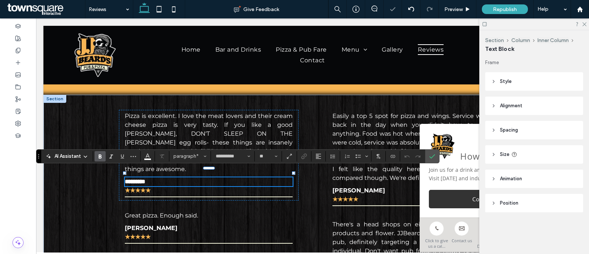
click at [180, 177] on p "*********" at bounding box center [209, 181] width 168 height 9
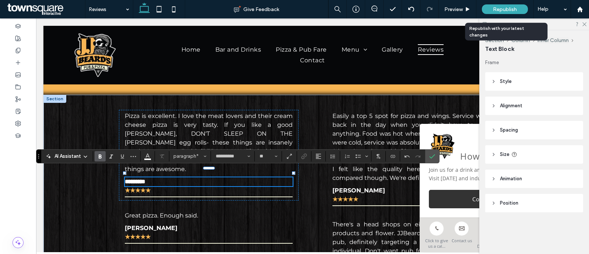
drag, startPoint x: 502, startPoint y: 14, endPoint x: 508, endPoint y: 11, distance: 6.1
click at [506, 12] on div "Republish" at bounding box center [505, 9] width 46 height 18
click at [511, 10] on span "Republish" at bounding box center [505, 9] width 24 height 6
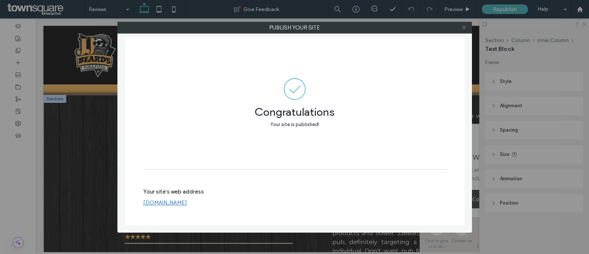
click at [464, 27] on icon at bounding box center [464, 28] width 6 height 6
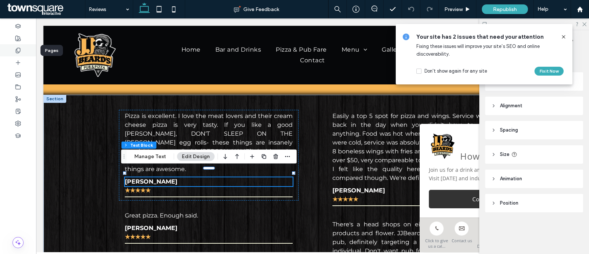
click at [13, 49] on div at bounding box center [18, 50] width 36 height 12
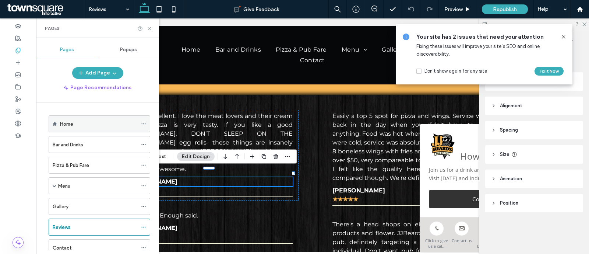
click at [70, 128] on div "Home" at bounding box center [98, 124] width 77 height 16
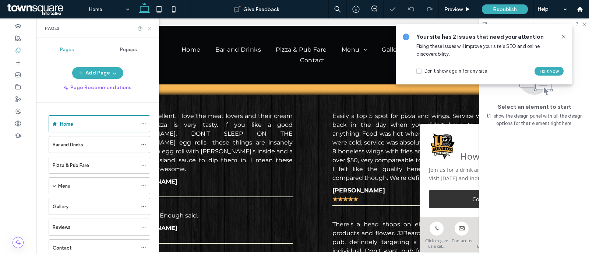
click at [149, 28] on use at bounding box center [149, 28] width 3 height 3
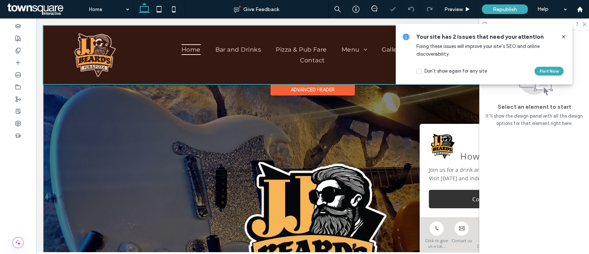
scroll to position [0, 0]
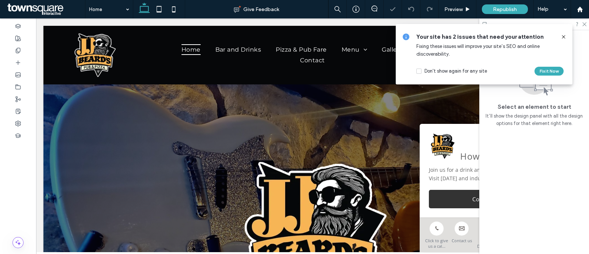
click at [563, 38] on icon at bounding box center [564, 37] width 6 height 6
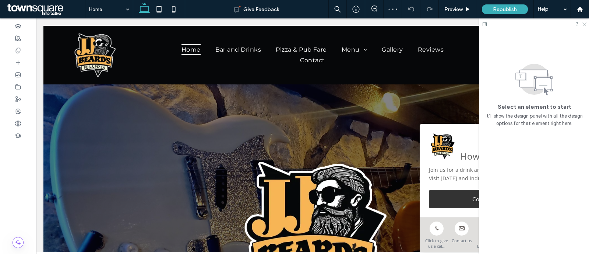
drag, startPoint x: 583, startPoint y: 23, endPoint x: 522, endPoint y: 55, distance: 69.0
click at [583, 23] on icon at bounding box center [584, 23] width 5 height 5
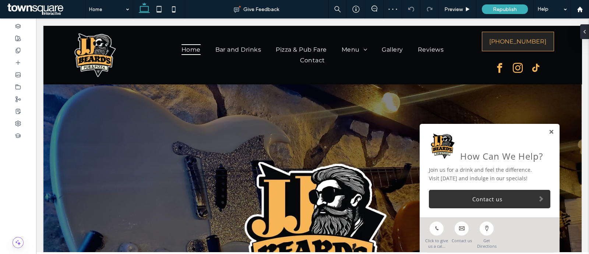
click at [548, 133] on link at bounding box center [551, 132] width 6 height 6
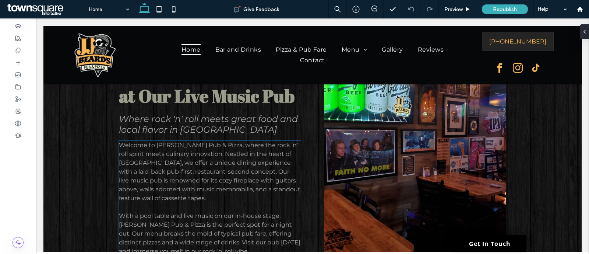
click at [186, 158] on p "Welcome to JJ Beard's Pub & Pizza, where the rock 'n' roll spirit meets culinar…" at bounding box center [209, 172] width 181 height 62
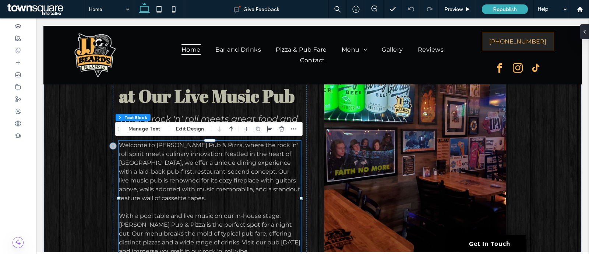
click at [186, 158] on div "Welcome to JJ Beard's Pub & Pizza, where the rock 'n' roll spirit meets culinar…" at bounding box center [209, 198] width 181 height 115
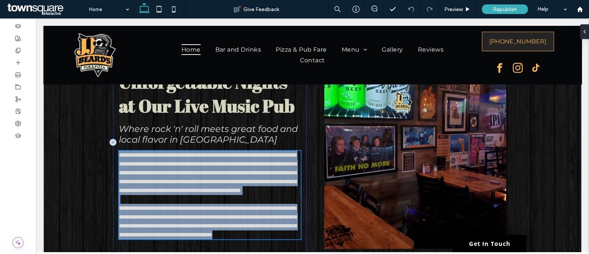
scroll to position [707, 0]
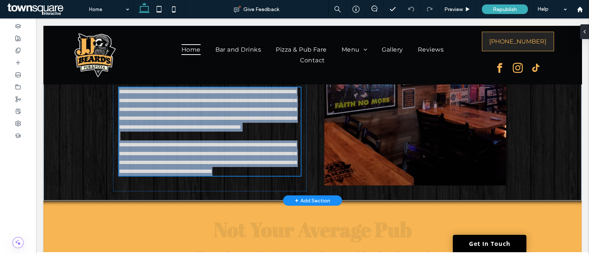
type input "**********"
type input "**"
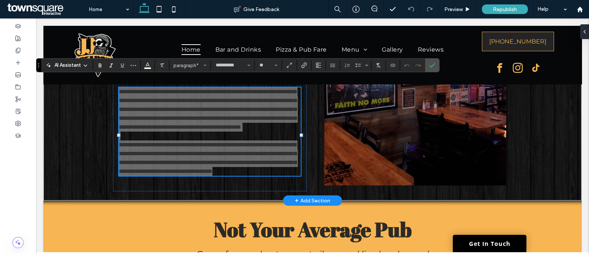
click at [85, 61] on div "AI Assistant" at bounding box center [67, 64] width 49 height 7
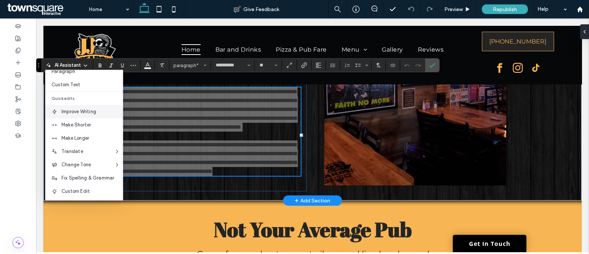
scroll to position [48, 0]
click at [98, 135] on span "Make Longer" at bounding box center [91, 137] width 61 height 7
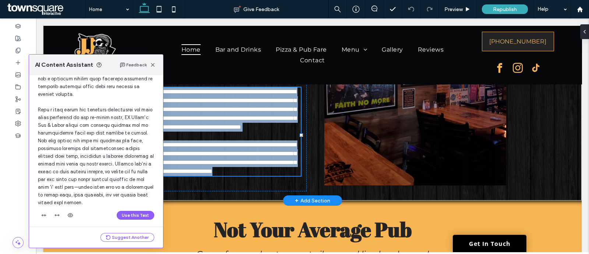
scroll to position [122, 0]
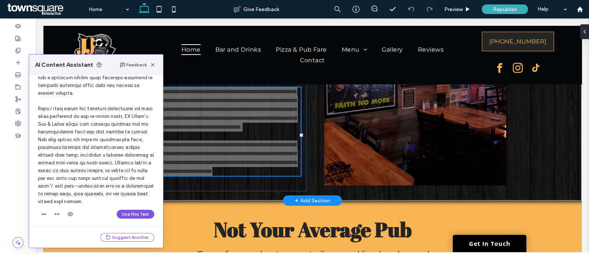
click at [136, 209] on button "Use this Text" at bounding box center [136, 213] width 38 height 9
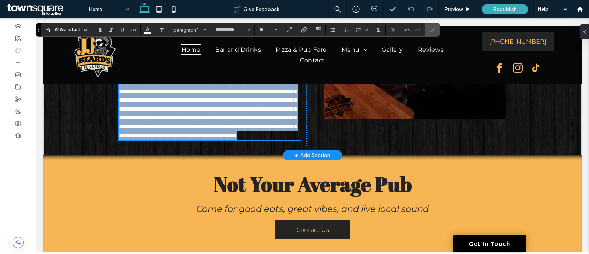
scroll to position [615, 0]
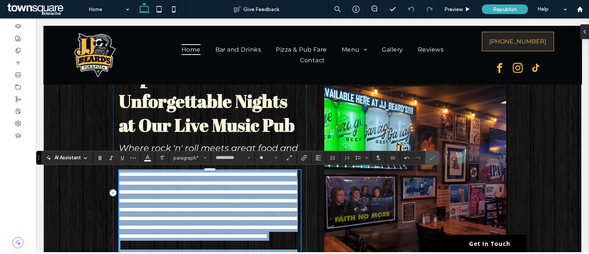
click at [221, 201] on span "**********" at bounding box center [207, 204] width 177 height 67
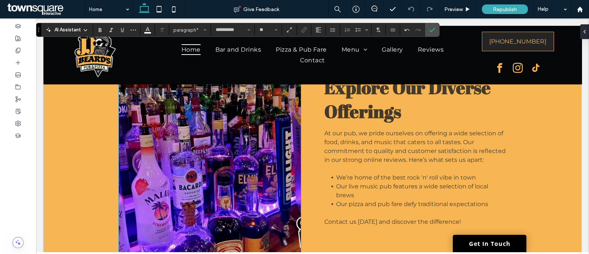
scroll to position [1029, 0]
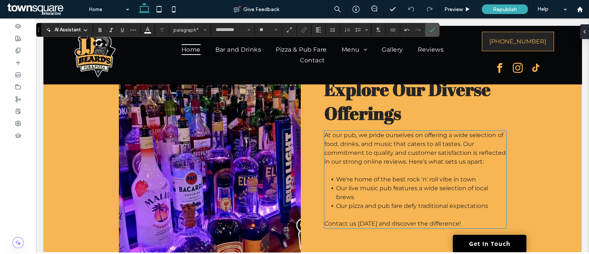
click at [387, 165] on span "At our pub, we pride ourselves on offering a wide selection of food, drinks, an…" at bounding box center [414, 147] width 181 height 33
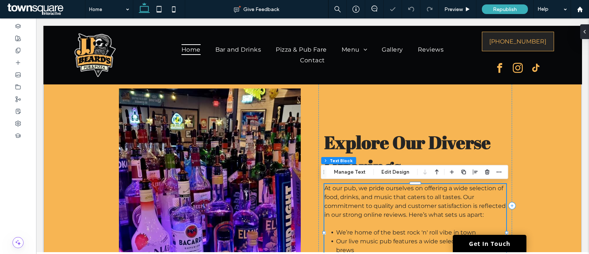
click at [387, 200] on div "At our pub, we pride ourselves on offering a wide selection of food, drinks, an…" at bounding box center [414, 232] width 181 height 97
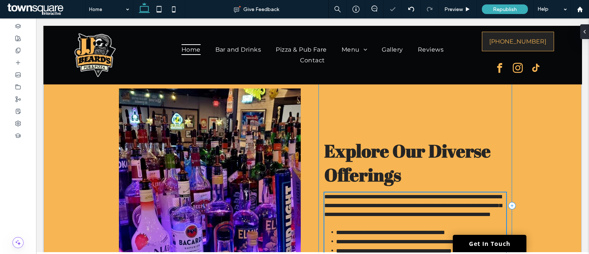
scroll to position [1127, 0]
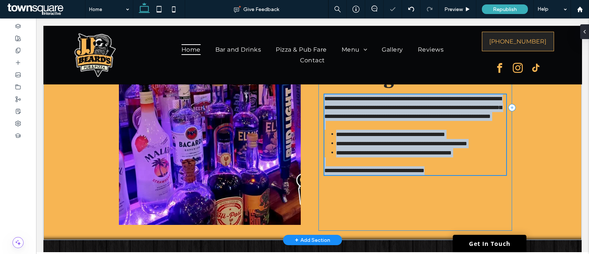
type input "**********"
type input "**"
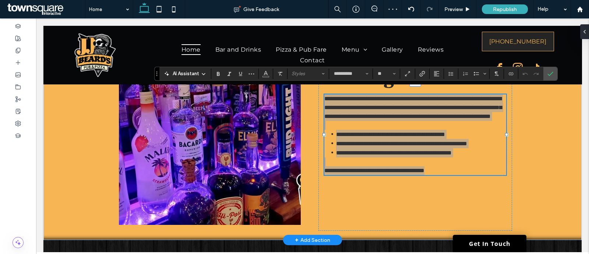
click at [202, 71] on icon at bounding box center [204, 74] width 6 height 6
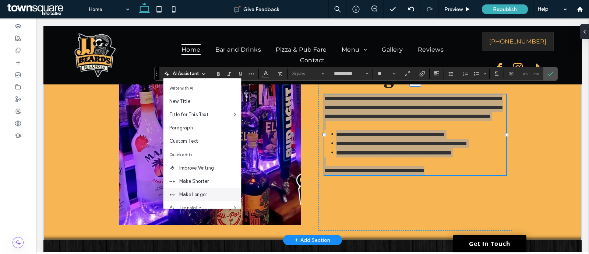
click at [211, 195] on span "Make Longer" at bounding box center [209, 194] width 61 height 7
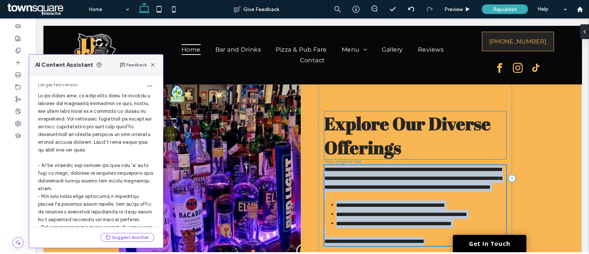
scroll to position [1035, 0]
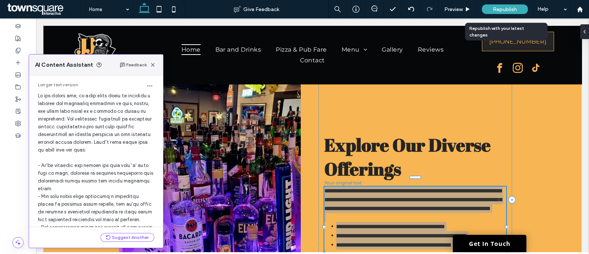
click at [509, 10] on span "Republish" at bounding box center [505, 9] width 24 height 6
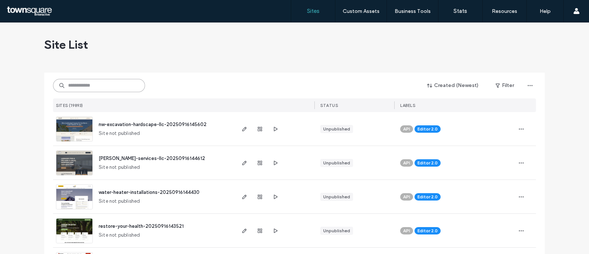
click at [107, 85] on input at bounding box center [99, 85] width 92 height 13
paste input "**********"
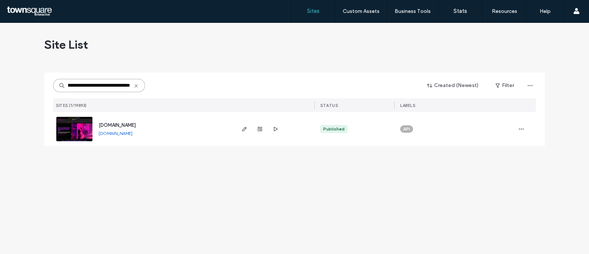
type input "**********"
click at [136, 122] on span "[DOMAIN_NAME]" at bounding box center [117, 125] width 37 height 6
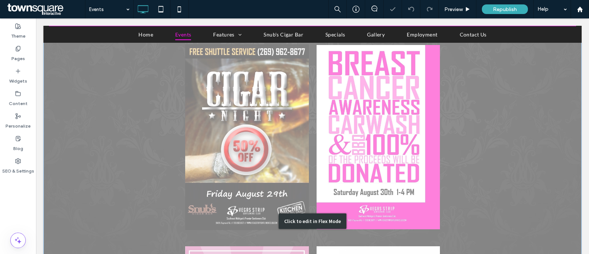
click at [244, 167] on div "Click to edit in Flex Mode" at bounding box center [312, 220] width 538 height 475
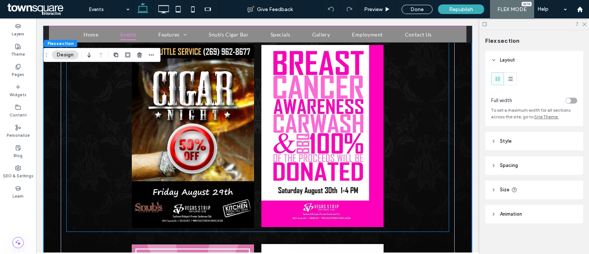
click at [237, 122] on img at bounding box center [193, 135] width 122 height 183
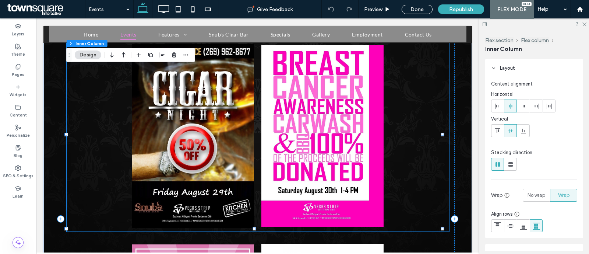
click at [175, 87] on img at bounding box center [193, 135] width 122 height 183
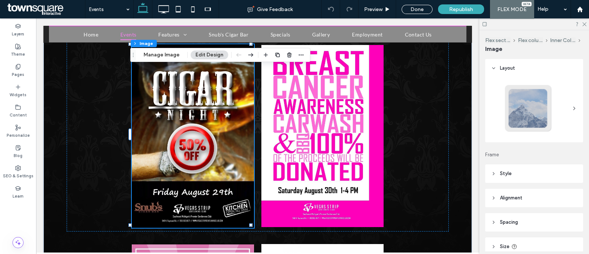
click at [171, 49] on div "Flex section Flex column Inner Column Image Manage Image Edit Design" at bounding box center [220, 55] width 180 height 14
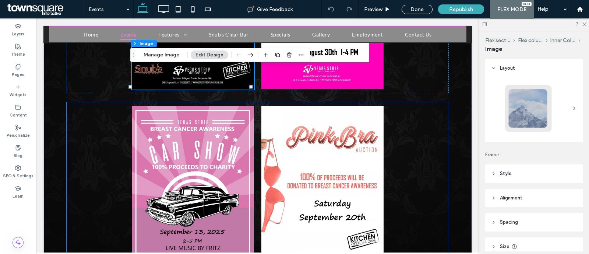
click at [228, 151] on img at bounding box center [193, 197] width 122 height 182
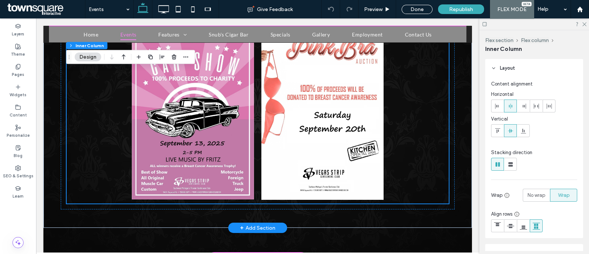
scroll to position [368, 0]
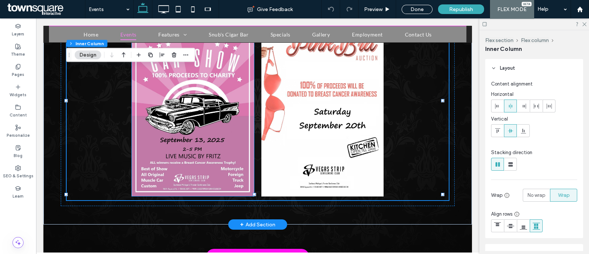
click at [205, 112] on img at bounding box center [193, 105] width 122 height 182
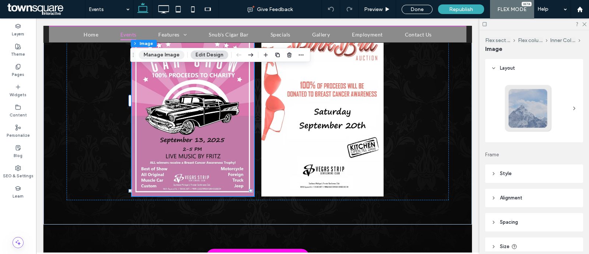
click at [166, 59] on button "Manage Image" at bounding box center [162, 54] width 46 height 9
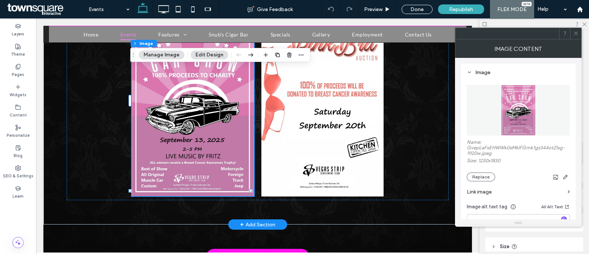
click at [165, 56] on button "Manage Image" at bounding box center [162, 54] width 46 height 9
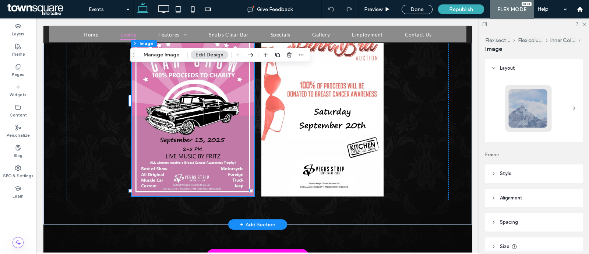
click at [207, 102] on img at bounding box center [193, 105] width 122 height 182
click at [178, 59] on div "Flex section Flex column Inner Column Image Manage Image Edit Design" at bounding box center [220, 55] width 180 height 14
click at [172, 54] on button "Manage Image" at bounding box center [162, 54] width 46 height 9
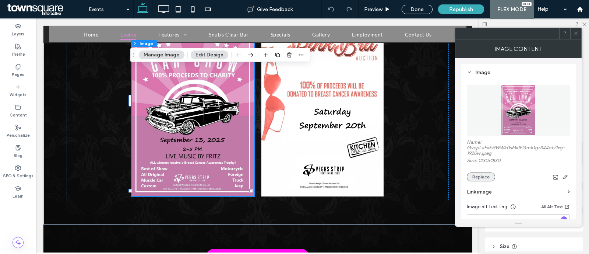
click at [482, 176] on button "Replace" at bounding box center [481, 176] width 28 height 9
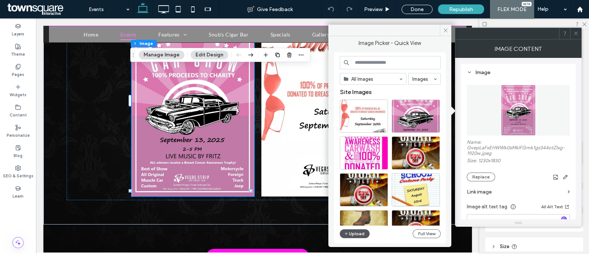
click at [349, 234] on button "Upload" at bounding box center [355, 233] width 30 height 9
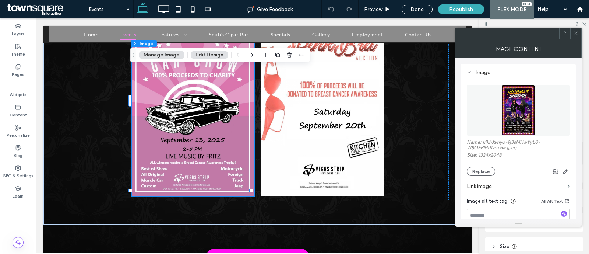
scroll to position [371, 0]
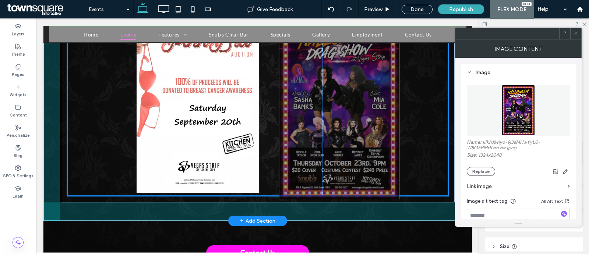
drag, startPoint x: 205, startPoint y: 126, endPoint x: 364, endPoint y: 131, distance: 159.8
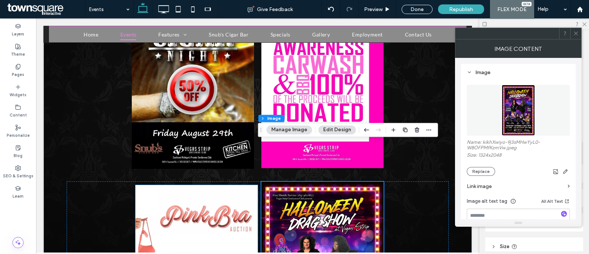
scroll to position [141, 0]
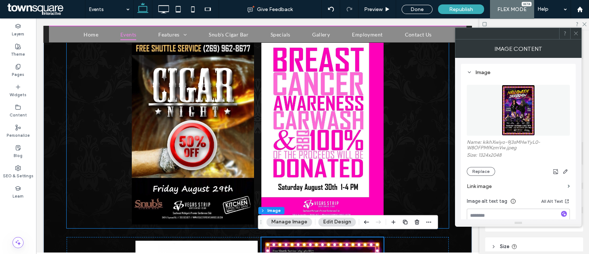
click at [209, 137] on img at bounding box center [193, 132] width 122 height 183
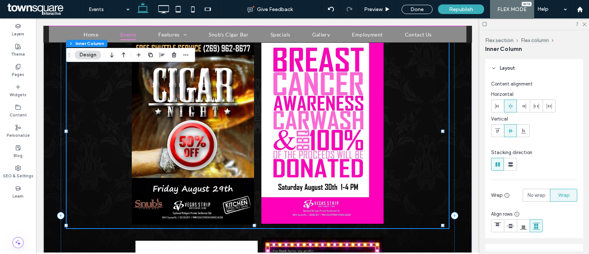
click at [175, 89] on img at bounding box center [193, 132] width 122 height 183
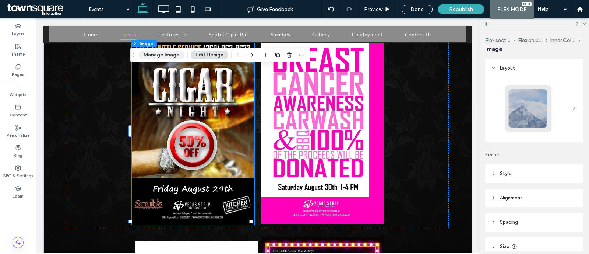
click at [167, 50] on button "Manage Image" at bounding box center [162, 54] width 46 height 9
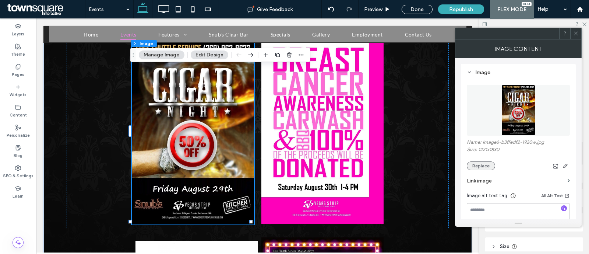
click at [475, 164] on button "Replace" at bounding box center [481, 165] width 28 height 9
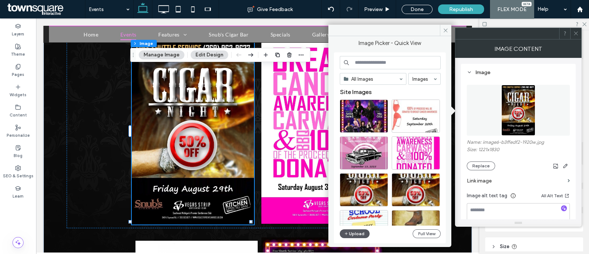
click at [353, 229] on button "Upload" at bounding box center [355, 233] width 30 height 9
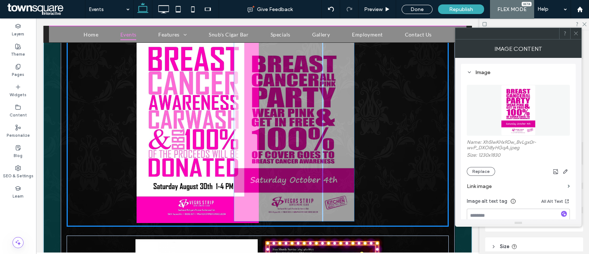
drag, startPoint x: 218, startPoint y: 106, endPoint x: 331, endPoint y: 107, distance: 112.6
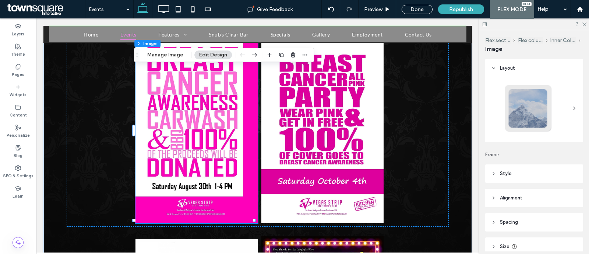
click at [207, 107] on img at bounding box center [196, 132] width 122 height 182
click at [171, 55] on button "Manage Image" at bounding box center [165, 54] width 46 height 9
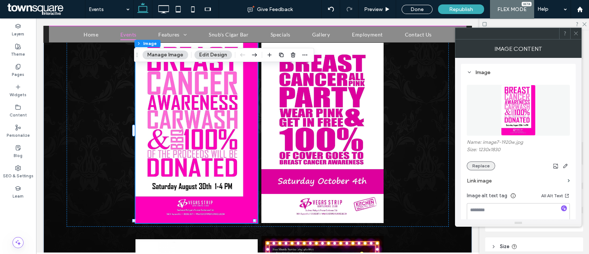
click at [487, 166] on button "Replace" at bounding box center [481, 165] width 28 height 9
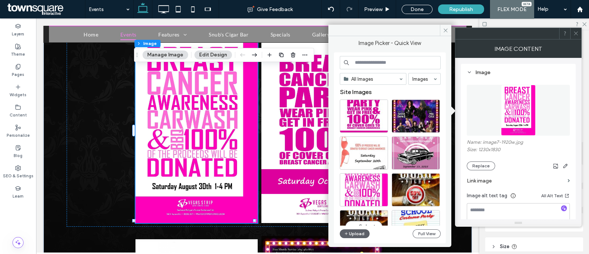
click at [363, 227] on div "All Images Images Site Images Select Upload Full View" at bounding box center [390, 148] width 101 height 184
click at [366, 232] on button "Upload" at bounding box center [355, 233] width 30 height 9
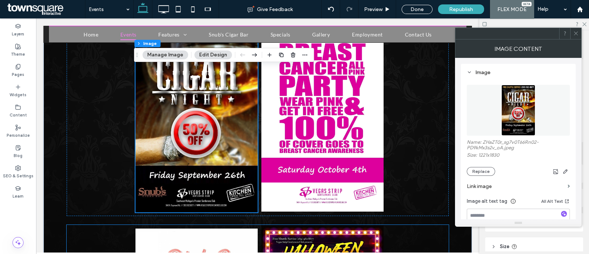
scroll to position [95, 0]
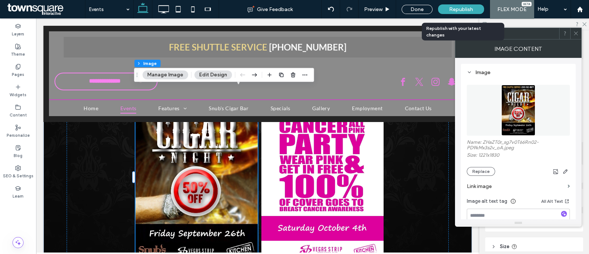
click at [449, 6] on div "Republish" at bounding box center [461, 9] width 46 height 10
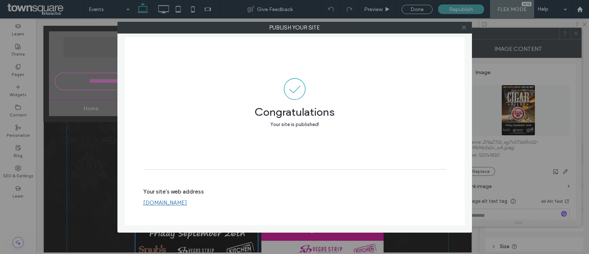
click at [465, 31] on span at bounding box center [464, 27] width 6 height 11
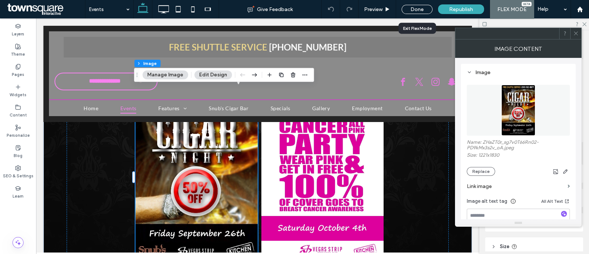
click at [426, 1] on div "Done" at bounding box center [417, 9] width 42 height 18
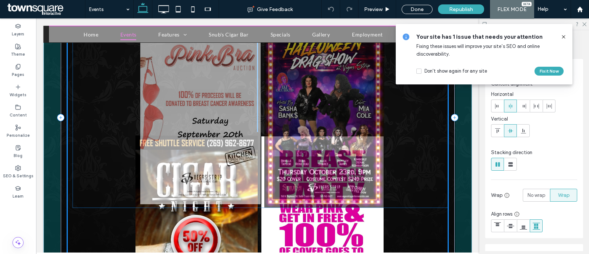
scroll to position [138, 0]
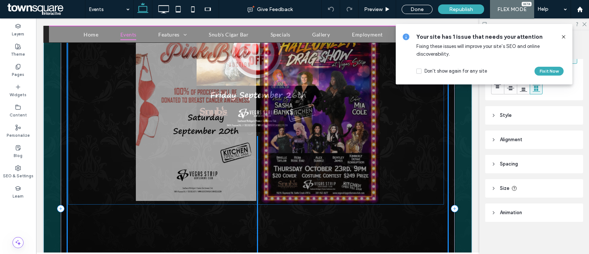
drag, startPoint x: 201, startPoint y: 194, endPoint x: 208, endPoint y: 92, distance: 102.6
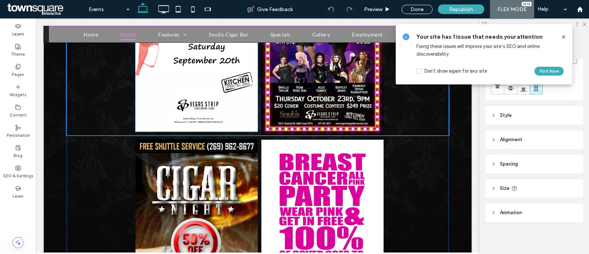
type input "**"
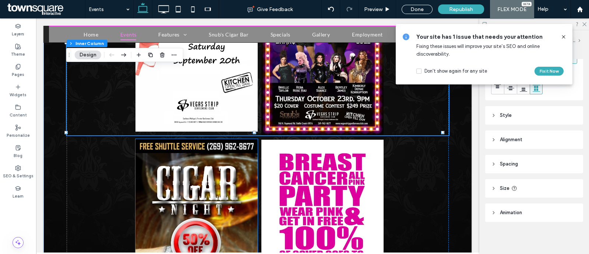
click at [209, 186] on img at bounding box center [196, 230] width 122 height 183
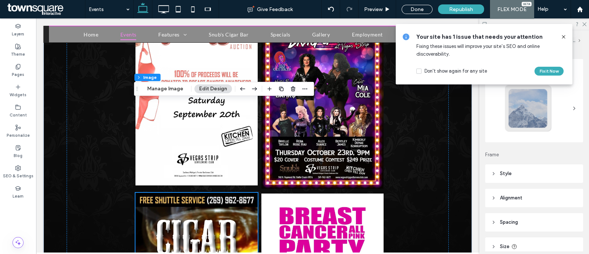
scroll to position [141, 0]
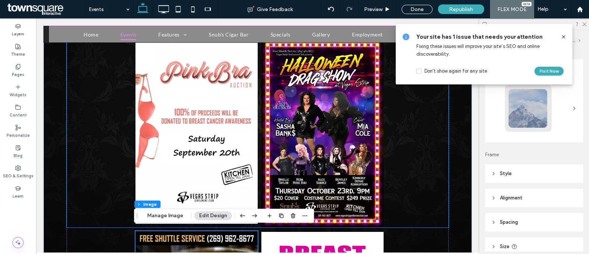
click at [202, 126] on img at bounding box center [196, 132] width 122 height 182
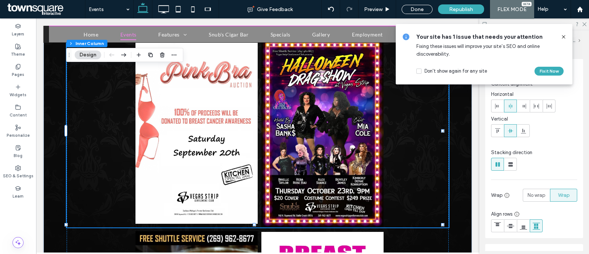
click at [202, 97] on img at bounding box center [196, 132] width 122 height 182
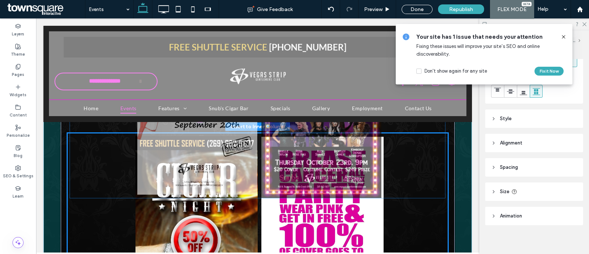
scroll to position [138, 0]
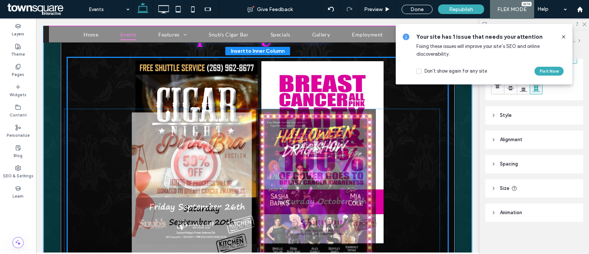
drag, startPoint x: 383, startPoint y: 97, endPoint x: 381, endPoint y: 260, distance: 163.1
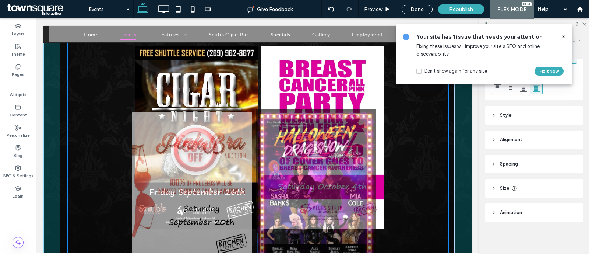
type input "**"
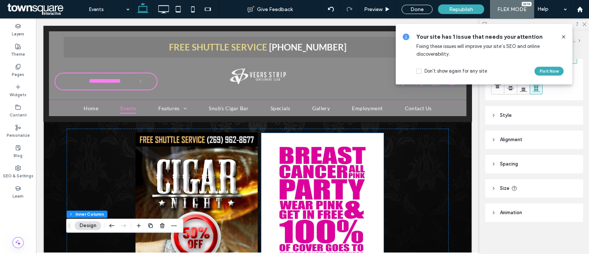
scroll to position [92, 0]
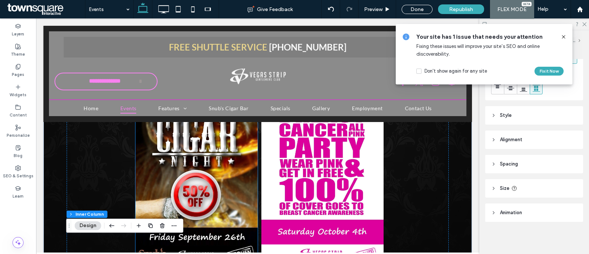
click at [228, 169] on img at bounding box center [196, 182] width 122 height 183
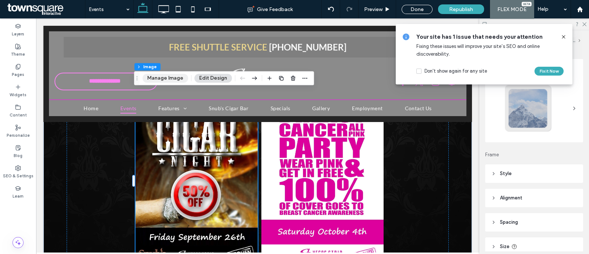
click at [164, 78] on button "Manage Image" at bounding box center [165, 78] width 46 height 9
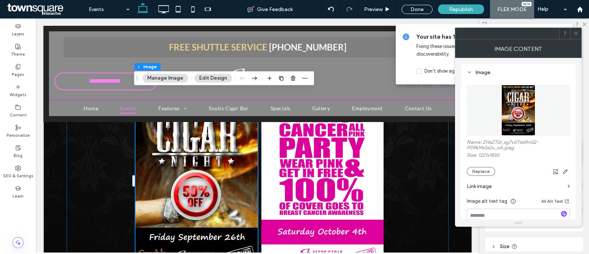
click at [181, 184] on img at bounding box center [196, 182] width 122 height 183
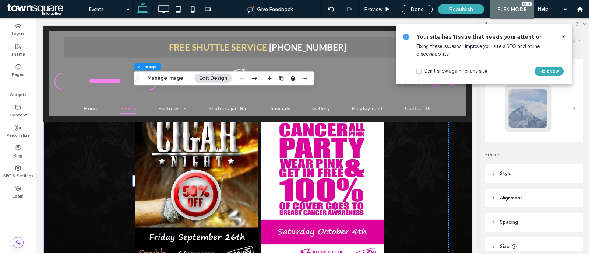
click at [163, 179] on img at bounding box center [196, 182] width 122 height 183
click at [165, 78] on button "Manage Image" at bounding box center [165, 78] width 46 height 9
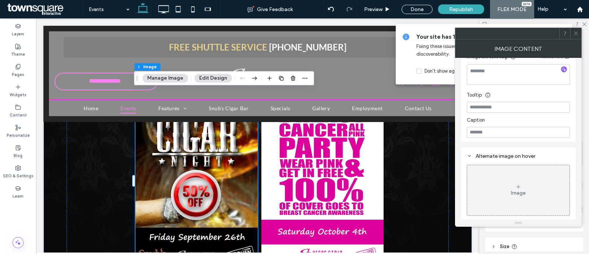
scroll to position [0, 0]
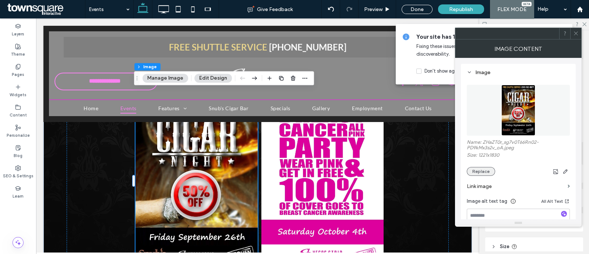
click at [486, 170] on button "Replace" at bounding box center [481, 171] width 28 height 9
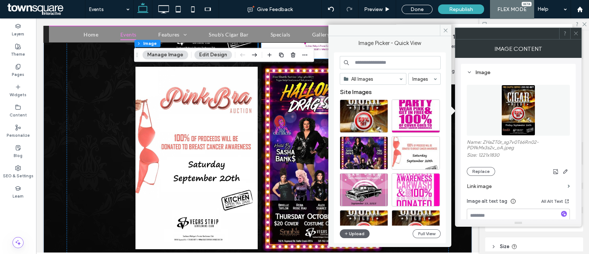
scroll to position [322, 0]
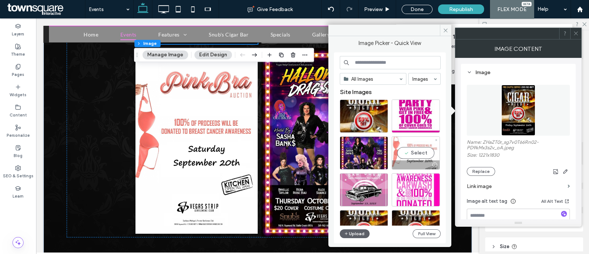
click at [417, 149] on div "Select" at bounding box center [416, 152] width 48 height 33
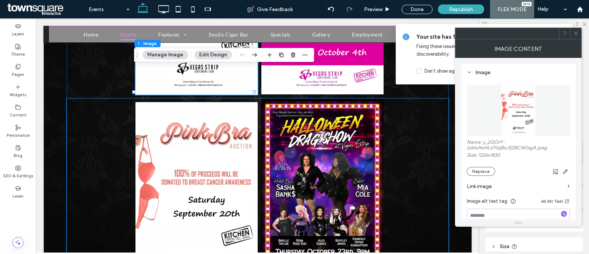
scroll to position [184, 0]
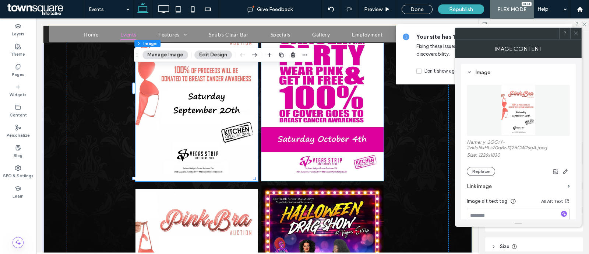
click at [324, 119] on img at bounding box center [322, 90] width 122 height 182
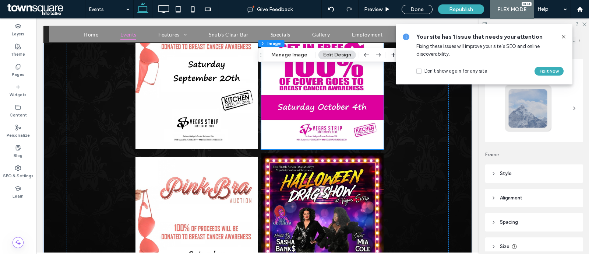
scroll to position [230, 0]
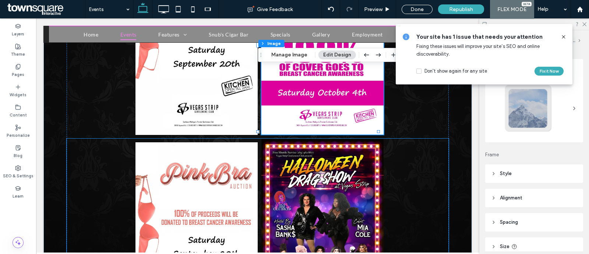
click at [192, 179] on img at bounding box center [196, 233] width 122 height 182
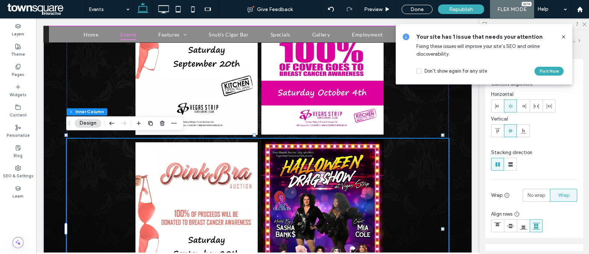
click at [195, 158] on img at bounding box center [196, 233] width 122 height 182
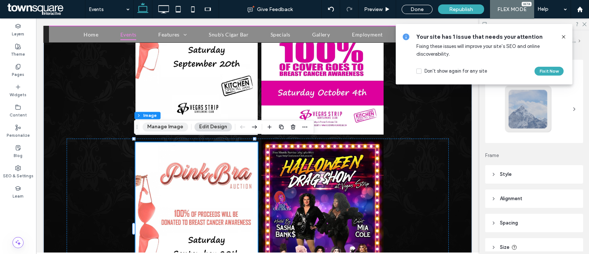
click at [173, 128] on button "Manage Image" at bounding box center [165, 126] width 46 height 9
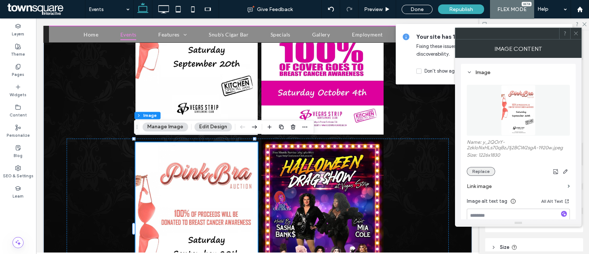
click at [483, 174] on button "Replace" at bounding box center [481, 171] width 28 height 9
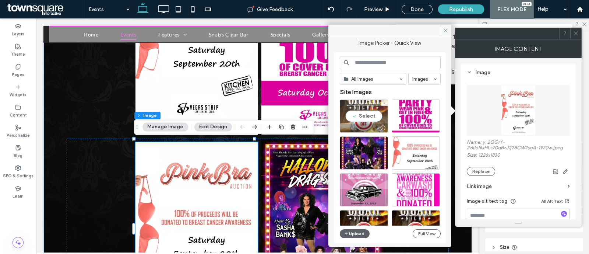
click at [363, 112] on div "Select" at bounding box center [364, 115] width 48 height 33
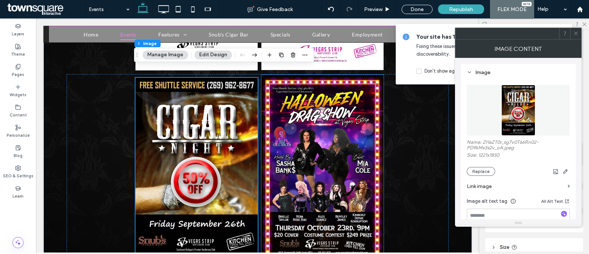
scroll to position [184, 0]
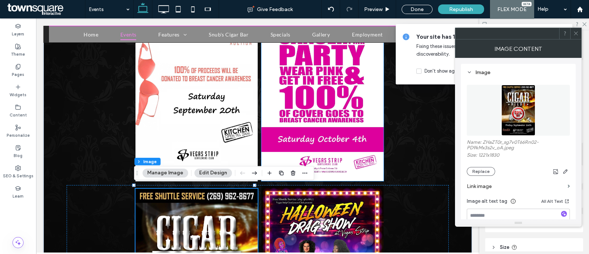
click at [307, 130] on img at bounding box center [322, 90] width 122 height 182
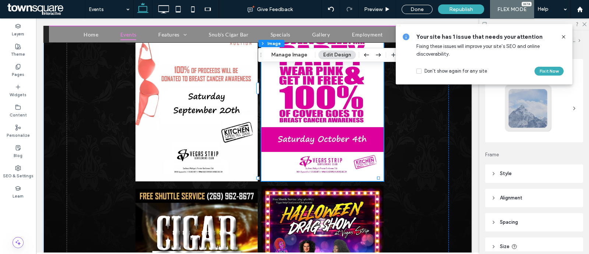
click at [315, 109] on img at bounding box center [322, 90] width 122 height 182
click at [296, 60] on div "Flex section Flex column Inner Column Image Manage Image Edit Design" at bounding box center [348, 55] width 180 height 14
click at [296, 58] on button "Manage Image" at bounding box center [290, 54] width 46 height 9
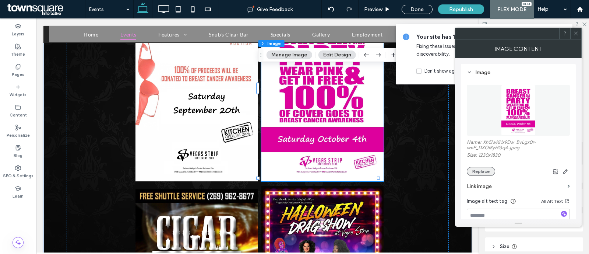
click at [478, 170] on button "Replace" at bounding box center [481, 171] width 28 height 9
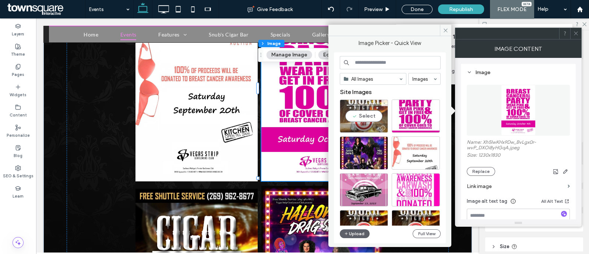
drag, startPoint x: 360, startPoint y: 113, endPoint x: 323, endPoint y: 96, distance: 41.2
click at [360, 114] on div "Select" at bounding box center [364, 115] width 48 height 33
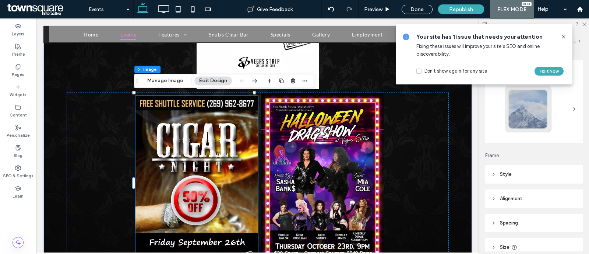
scroll to position [59, 0]
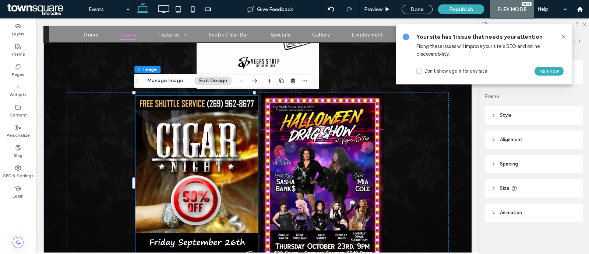
click at [188, 135] on img at bounding box center [196, 187] width 122 height 183
click at [158, 85] on button "Manage Image" at bounding box center [165, 80] width 46 height 9
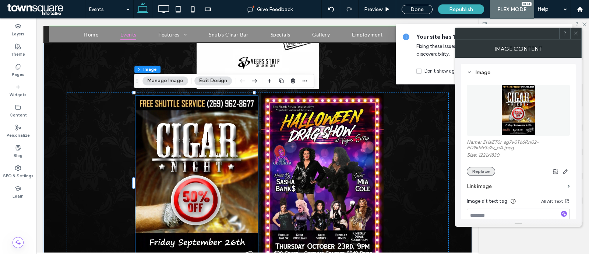
click at [475, 171] on button "Replace" at bounding box center [481, 171] width 28 height 9
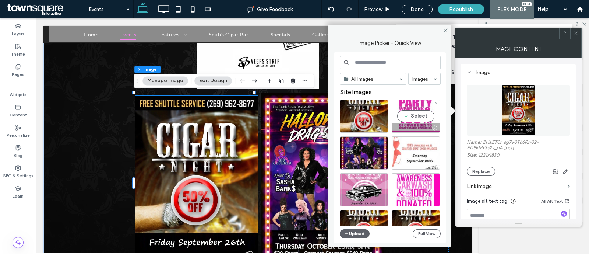
click at [417, 116] on div "Select" at bounding box center [416, 115] width 48 height 33
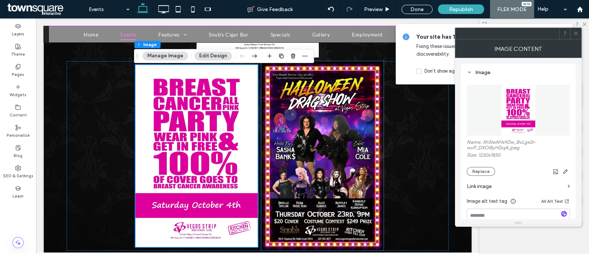
scroll to position [322, 0]
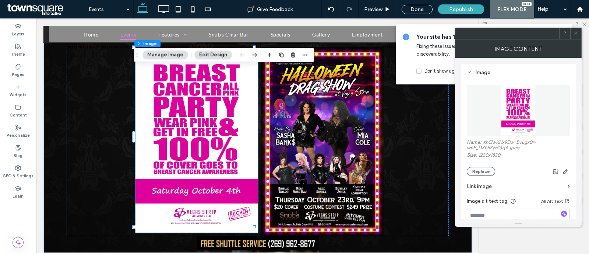
click at [576, 33] on use at bounding box center [576, 34] width 4 height 4
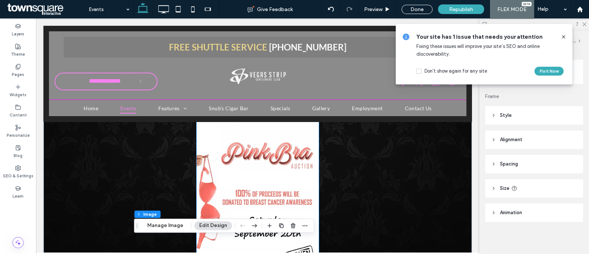
scroll to position [46, 0]
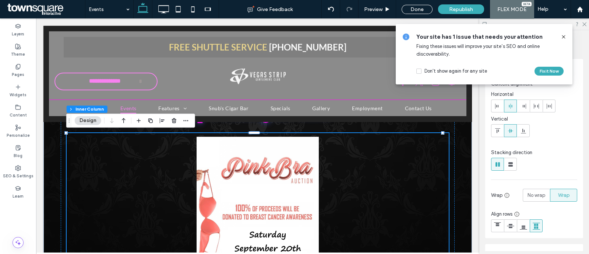
click at [333, 5] on div at bounding box center [331, 9] width 18 height 18
click at [333, 8] on use at bounding box center [331, 9] width 6 height 5
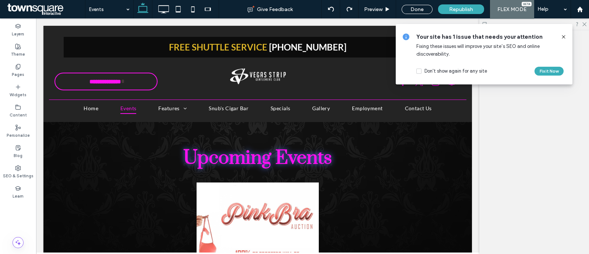
click at [564, 36] on icon at bounding box center [564, 37] width 6 height 6
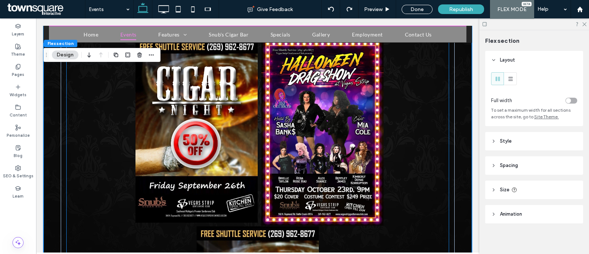
scroll to position [149, 0]
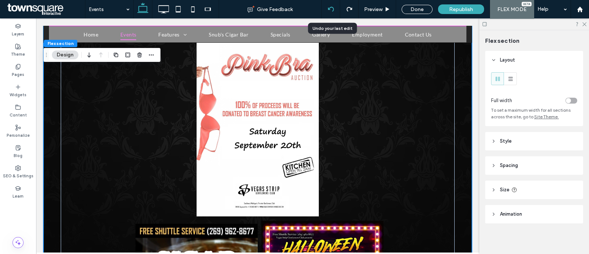
click at [334, 6] on div at bounding box center [331, 9] width 18 height 6
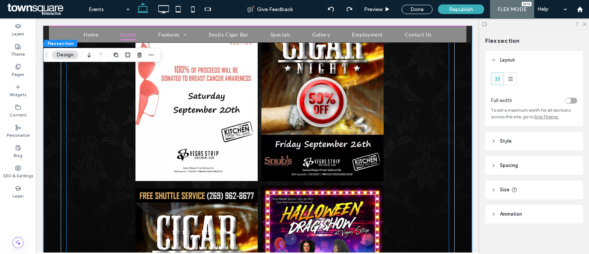
scroll to position [180, 0]
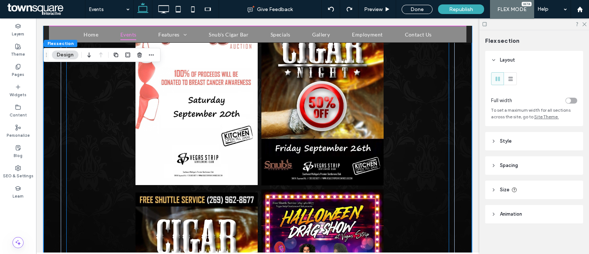
click at [208, 115] on img at bounding box center [196, 93] width 122 height 182
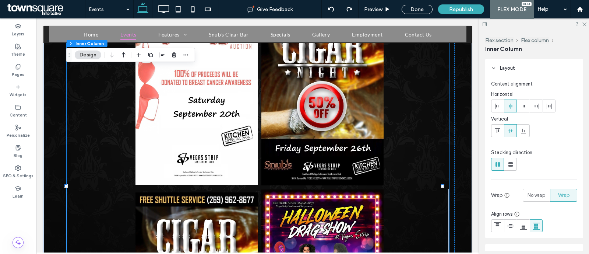
click at [218, 97] on img at bounding box center [196, 93] width 122 height 182
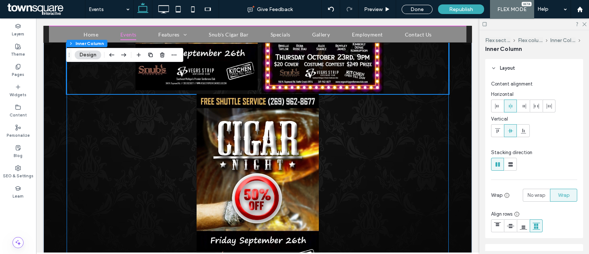
scroll to position [410, 0]
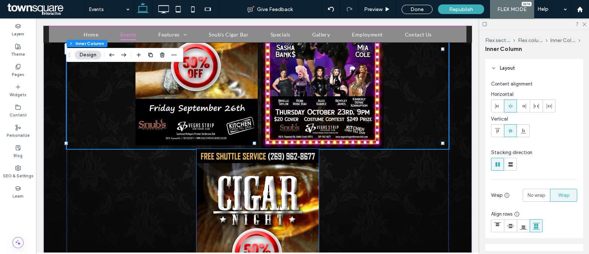
click at [260, 188] on img at bounding box center [258, 240] width 122 height 183
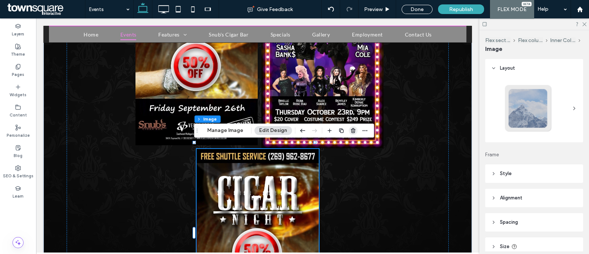
click at [352, 127] on icon "button" at bounding box center [353, 130] width 6 height 6
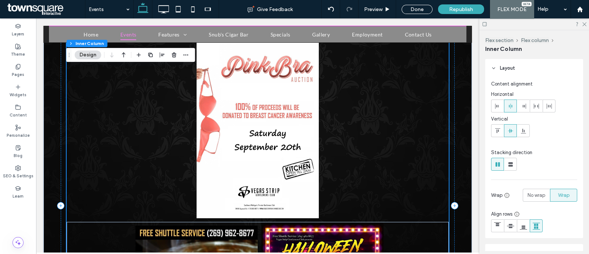
scroll to position [134, 0]
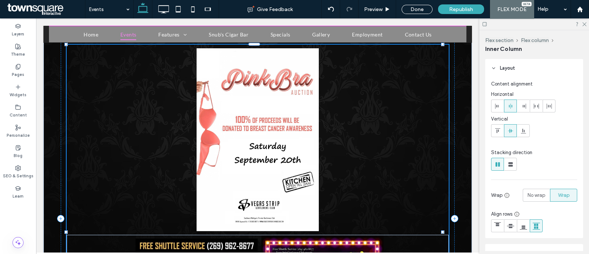
type input "**"
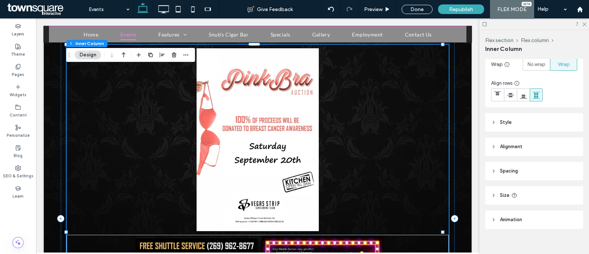
scroll to position [138, 0]
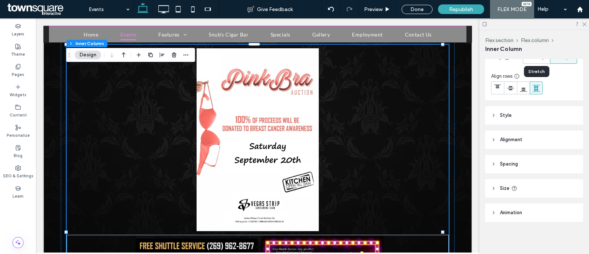
click at [539, 85] on icon at bounding box center [536, 87] width 7 height 7
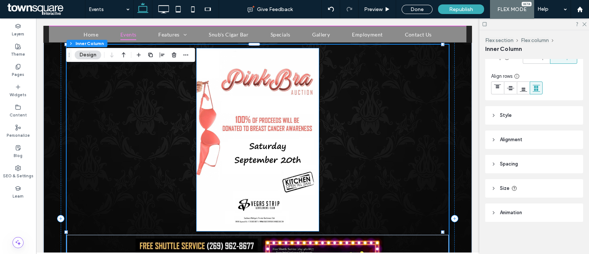
click at [218, 107] on img at bounding box center [258, 139] width 122 height 182
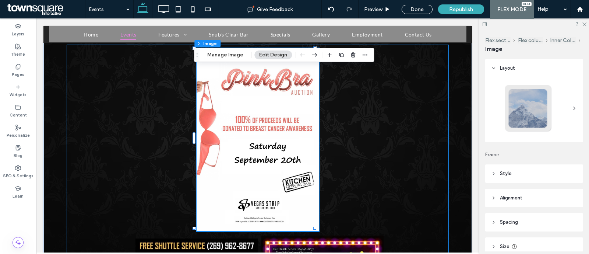
click at [395, 107] on div at bounding box center [258, 235] width 382 height 380
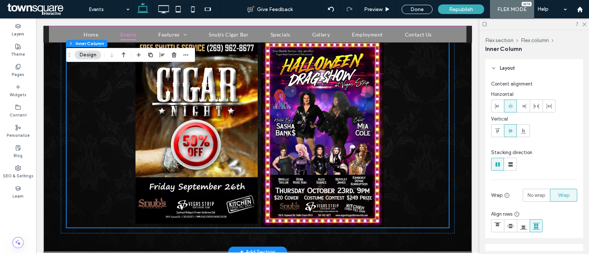
scroll to position [240, 0]
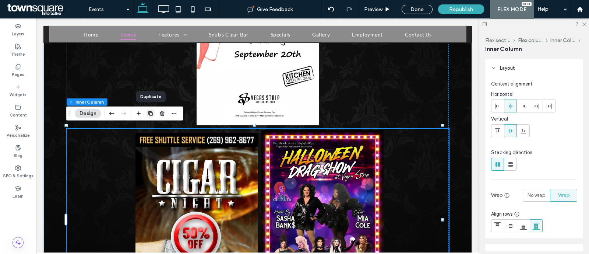
click at [149, 113] on icon "button" at bounding box center [151, 113] width 6 height 6
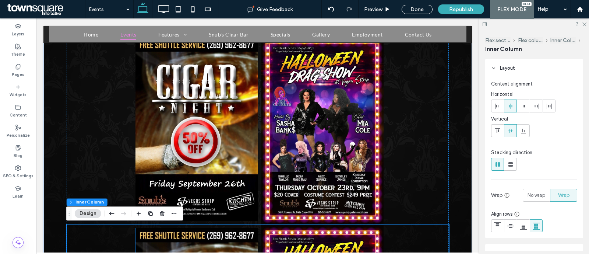
scroll to position [327, 0]
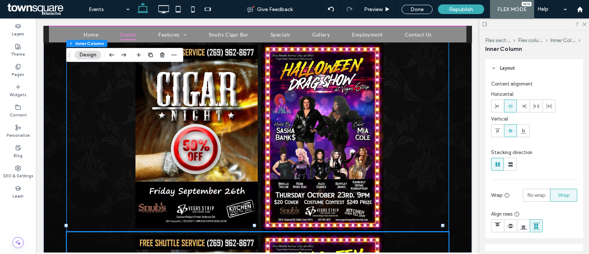
type input "**"
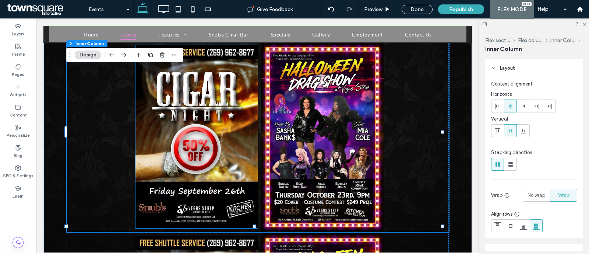
click at [175, 92] on img at bounding box center [196, 136] width 122 height 183
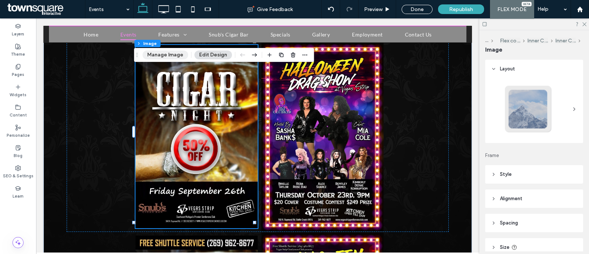
click at [156, 56] on button "Manage Image" at bounding box center [165, 54] width 46 height 9
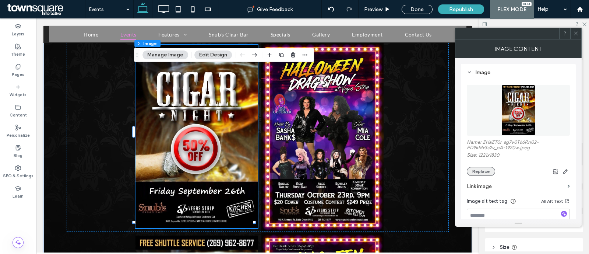
click at [485, 167] on button "Replace" at bounding box center [481, 171] width 28 height 9
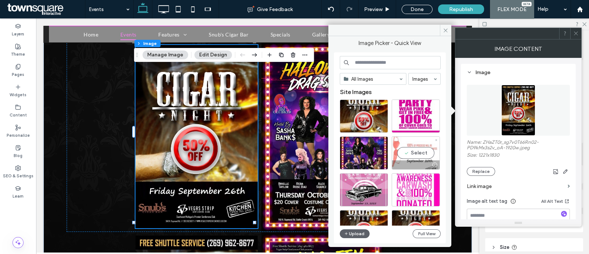
click at [407, 148] on div "Select" at bounding box center [416, 152] width 48 height 33
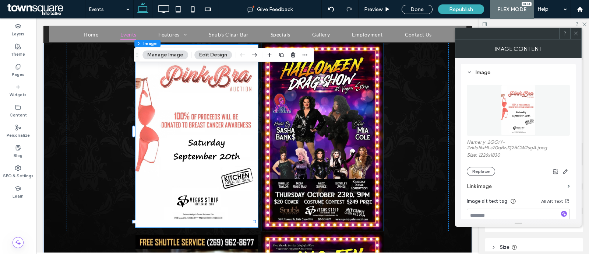
click at [315, 111] on img at bounding box center [322, 136] width 122 height 189
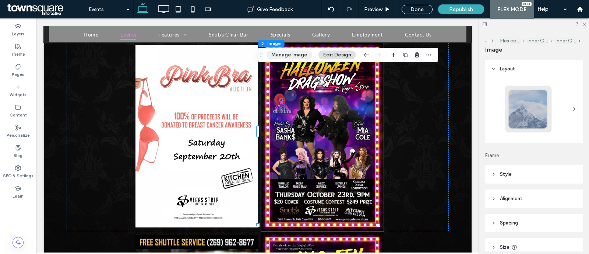
click at [293, 54] on button "Manage Image" at bounding box center [290, 54] width 46 height 9
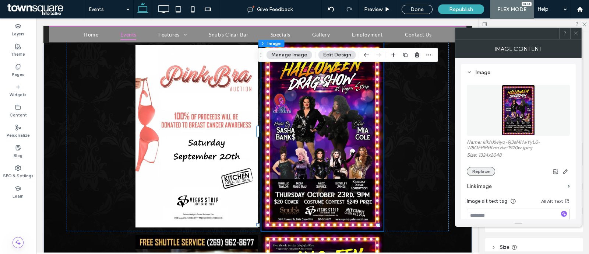
click at [481, 173] on button "Replace" at bounding box center [481, 171] width 28 height 9
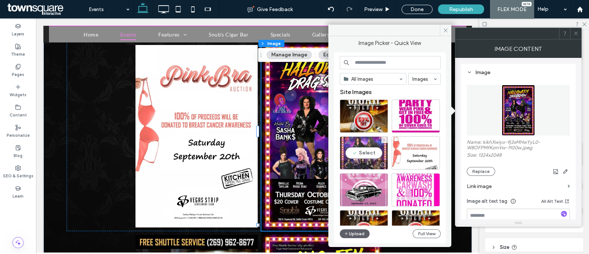
click at [373, 150] on div "Select" at bounding box center [364, 152] width 48 height 33
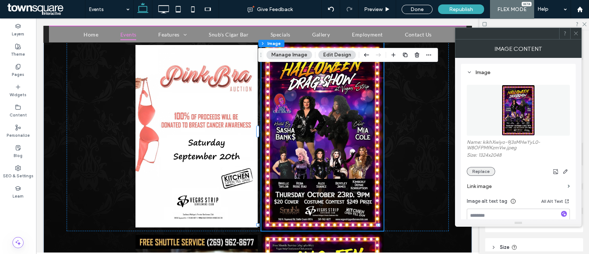
click at [471, 171] on button "Replace" at bounding box center [481, 171] width 28 height 9
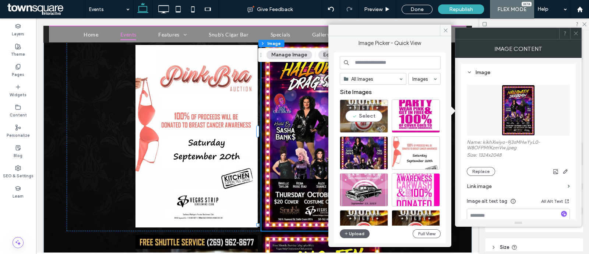
click at [361, 113] on div "Select" at bounding box center [364, 115] width 48 height 33
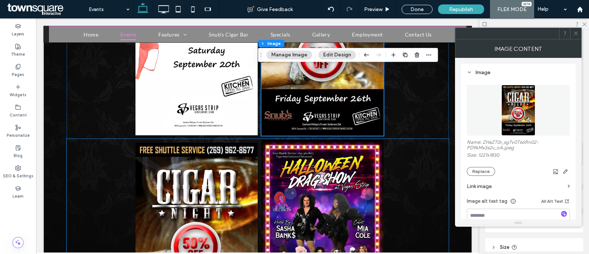
scroll to position [465, 0]
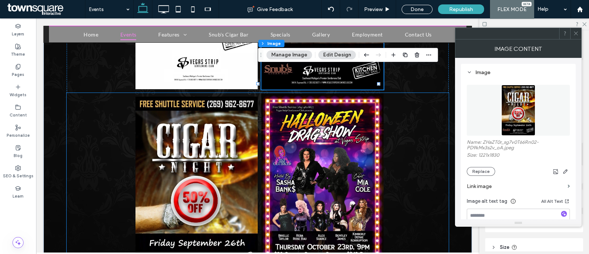
click at [213, 152] on img at bounding box center [196, 187] width 122 height 183
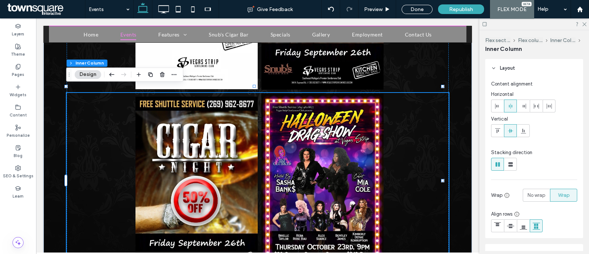
click at [182, 124] on img at bounding box center [196, 187] width 122 height 183
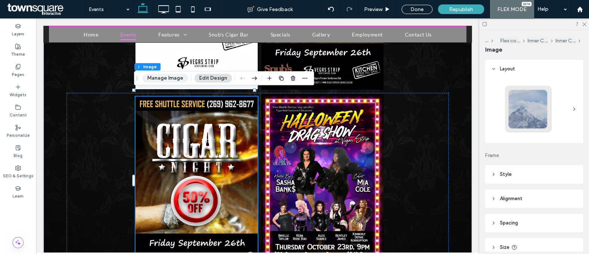
click at [180, 82] on button "Manage Image" at bounding box center [165, 78] width 46 height 9
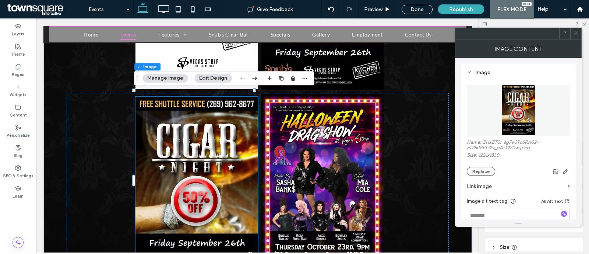
click at [479, 166] on div "Name: ZHaZT0r_sg7v0T66Rn02-PD9kMx3s2v_oA-1920w.jpeg Size: 1221x1830 Replace" at bounding box center [518, 157] width 103 height 36
click at [482, 171] on button "Replace" at bounding box center [481, 171] width 28 height 9
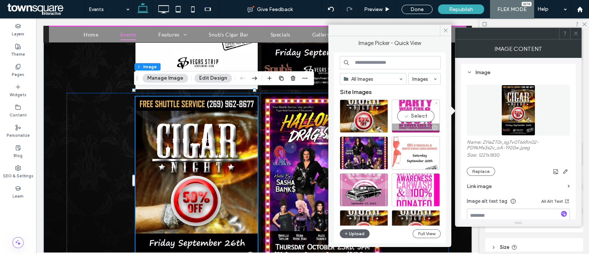
click at [409, 113] on div "Select" at bounding box center [416, 115] width 48 height 33
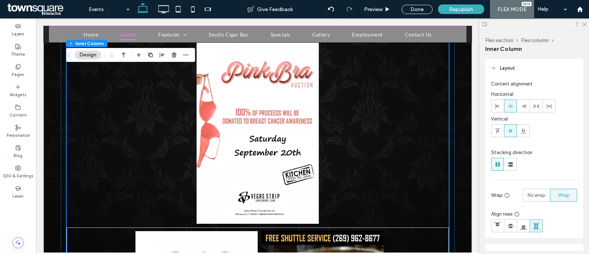
scroll to position [51, 0]
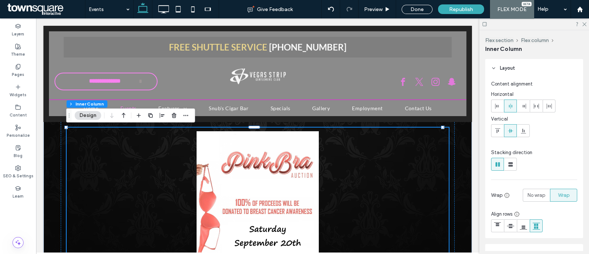
click at [273, 159] on img at bounding box center [258, 222] width 122 height 182
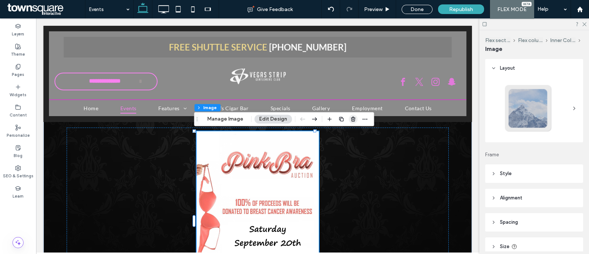
click at [354, 119] on icon "button" at bounding box center [353, 119] width 6 height 6
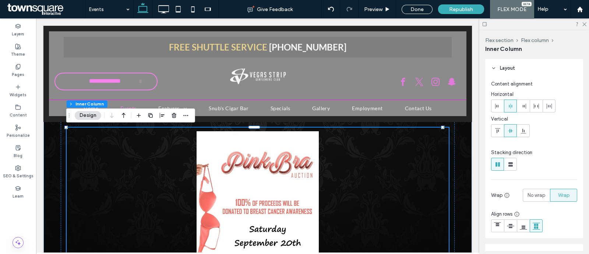
type input "**"
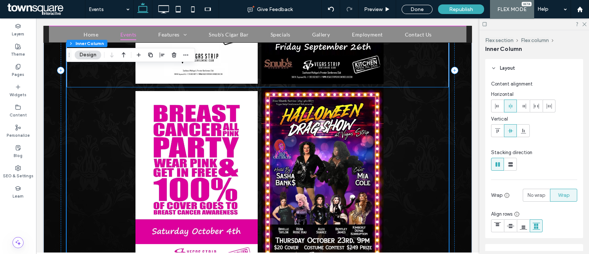
scroll to position [419, 0]
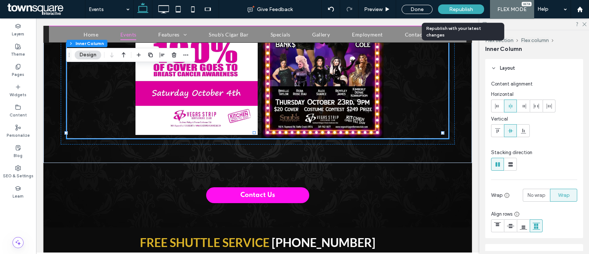
click at [455, 12] on span "Republish" at bounding box center [461, 9] width 24 height 6
